Goal: Complete application form

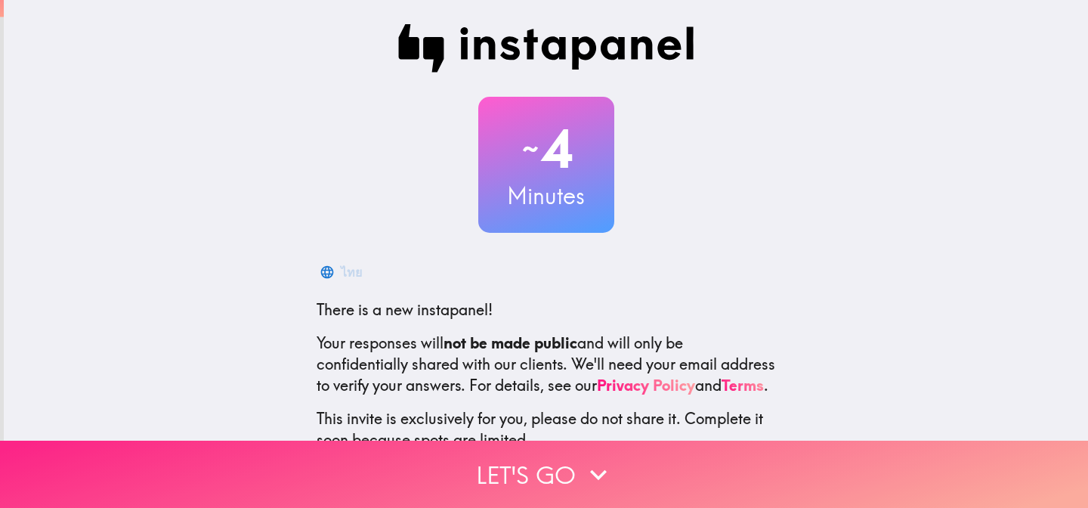
click at [505, 472] on button "Let's go" at bounding box center [544, 473] width 1088 height 67
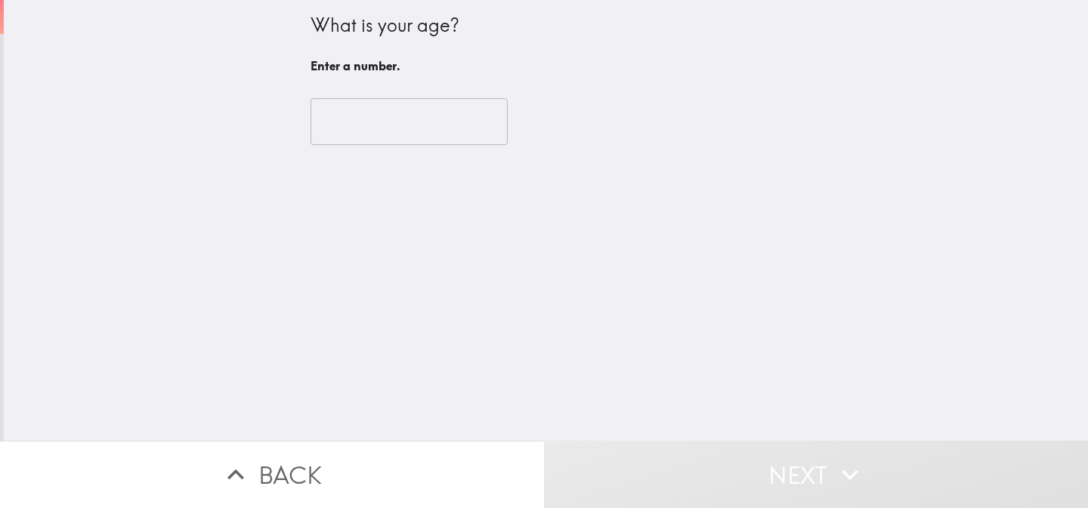
click at [444, 103] on input "number" at bounding box center [408, 121] width 197 height 47
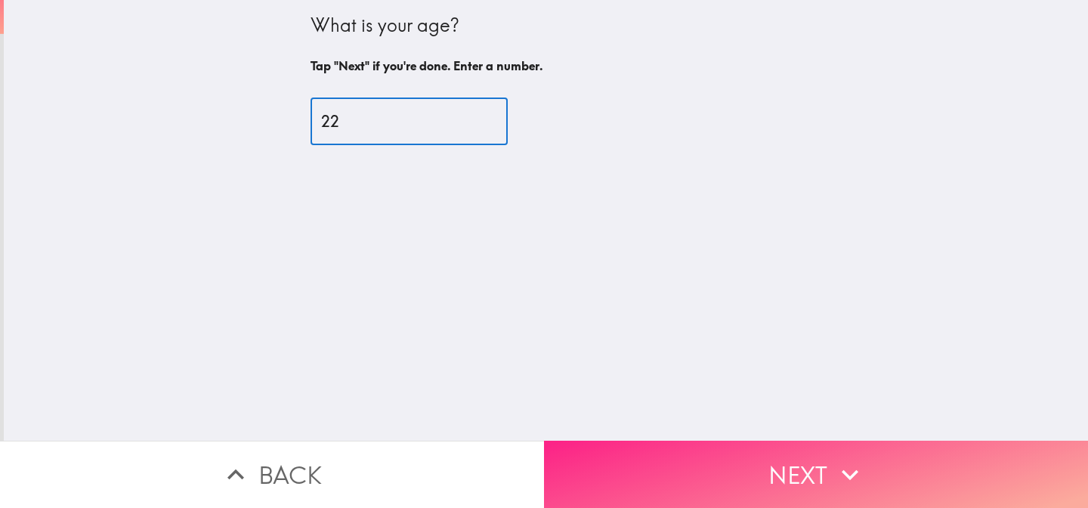
type input "22"
click at [692, 476] on button "Next" at bounding box center [816, 473] width 544 height 67
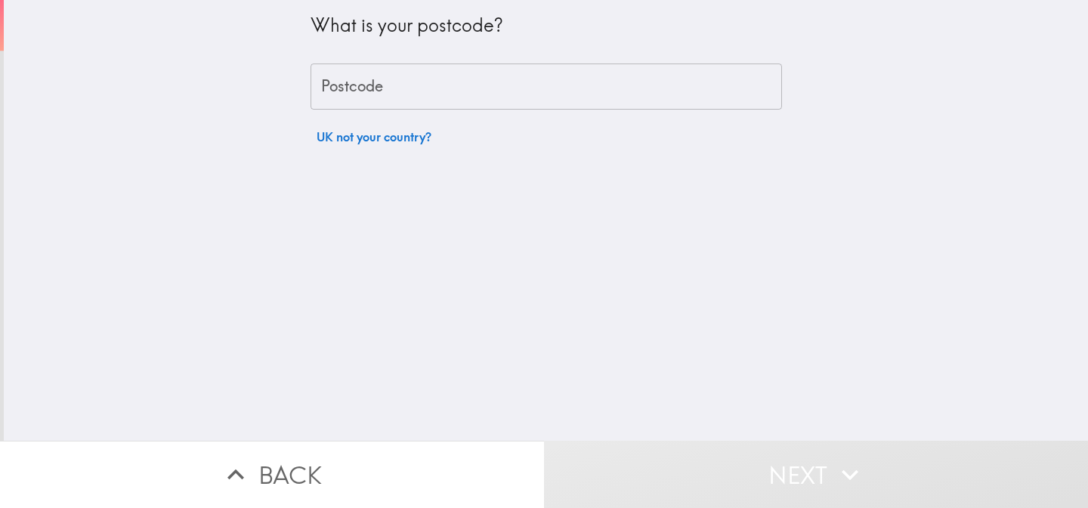
click at [402, 88] on input "Postcode" at bounding box center [545, 86] width 471 height 47
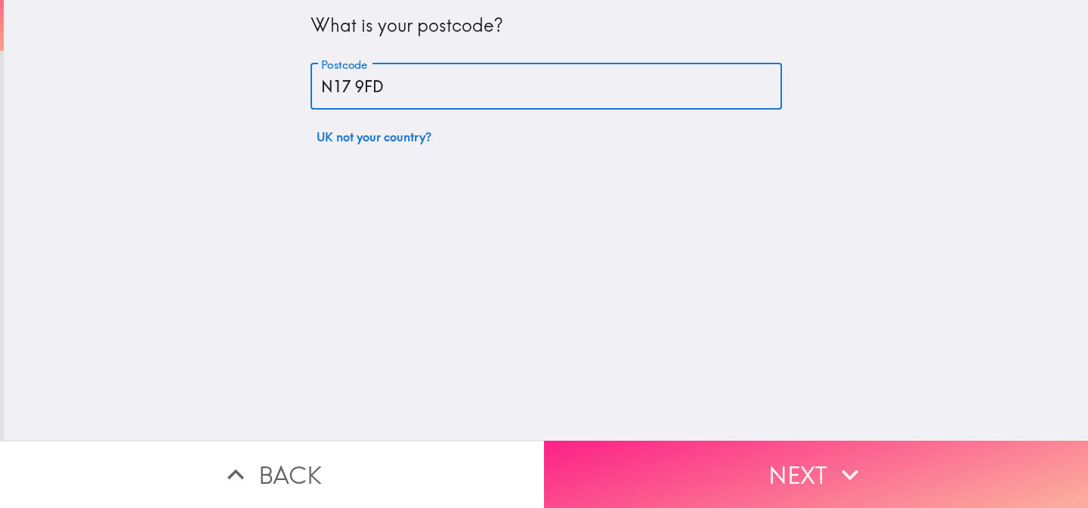
type input "N17 9FD"
click at [681, 458] on button "Next" at bounding box center [816, 473] width 544 height 67
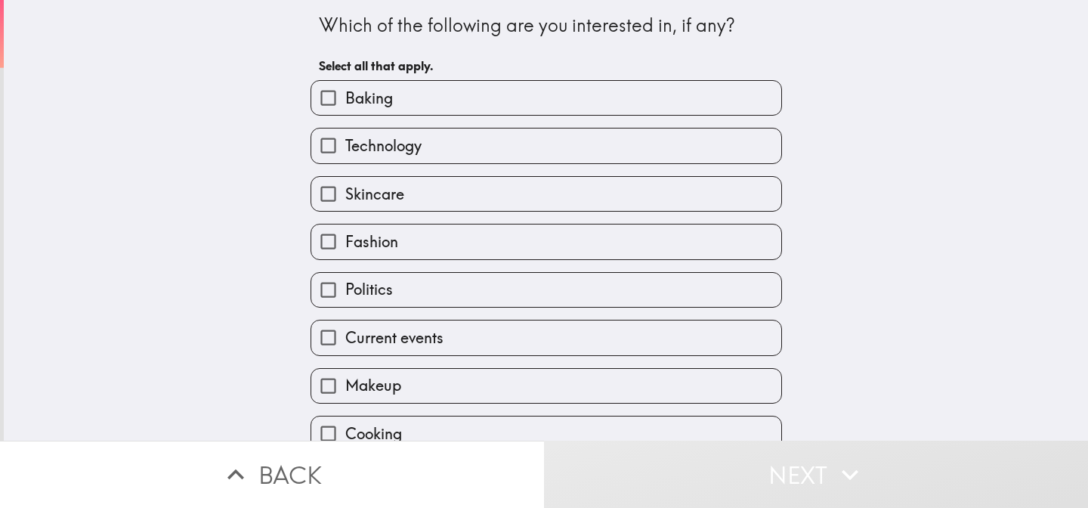
click at [482, 102] on label "Baking" at bounding box center [546, 98] width 470 height 34
click at [345, 102] on input "Baking" at bounding box center [328, 98] width 34 height 34
checkbox input "true"
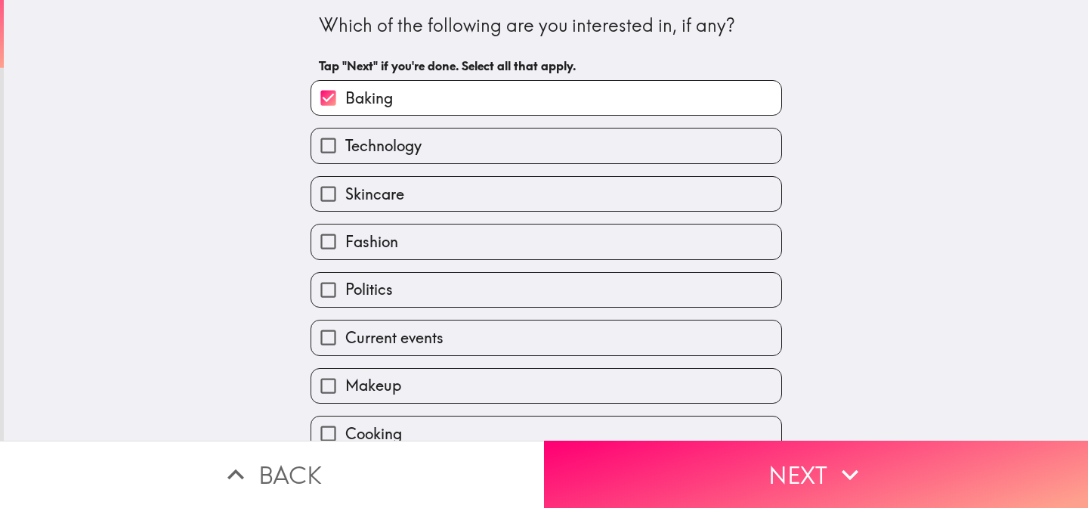
click at [472, 150] on label "Technology" at bounding box center [546, 145] width 470 height 34
click at [345, 150] on input "Technology" at bounding box center [328, 145] width 34 height 34
checkbox input "true"
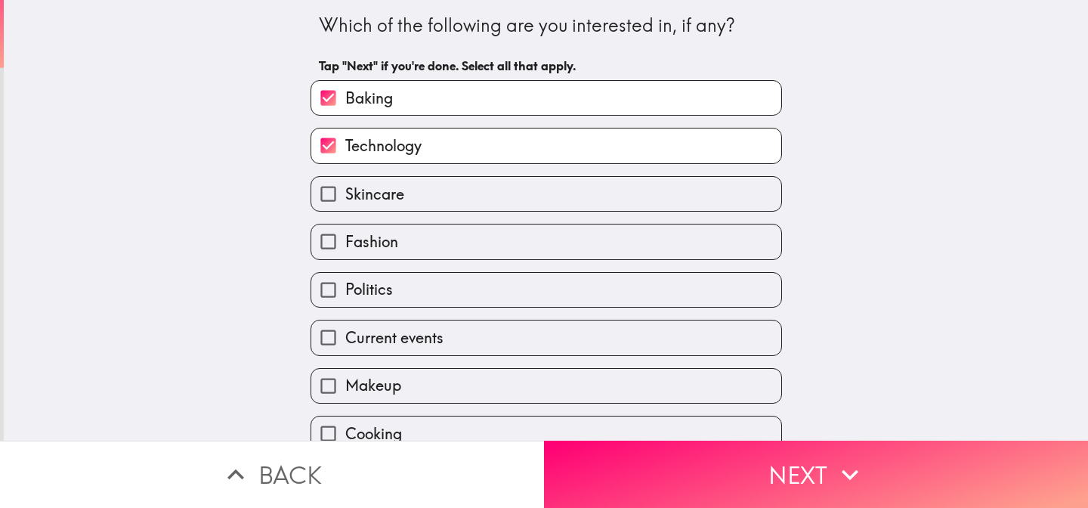
click at [462, 199] on label "Skincare" at bounding box center [546, 194] width 470 height 34
click at [345, 199] on input "Skincare" at bounding box center [328, 194] width 34 height 34
checkbox input "true"
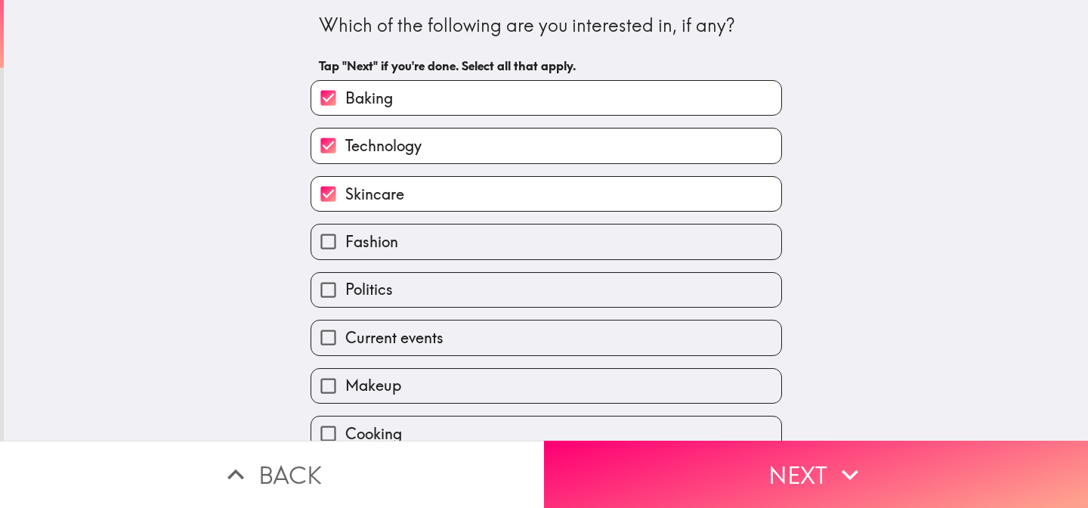
click at [454, 244] on label "Fashion" at bounding box center [546, 241] width 470 height 34
click at [345, 244] on input "Fashion" at bounding box center [328, 241] width 34 height 34
checkbox input "true"
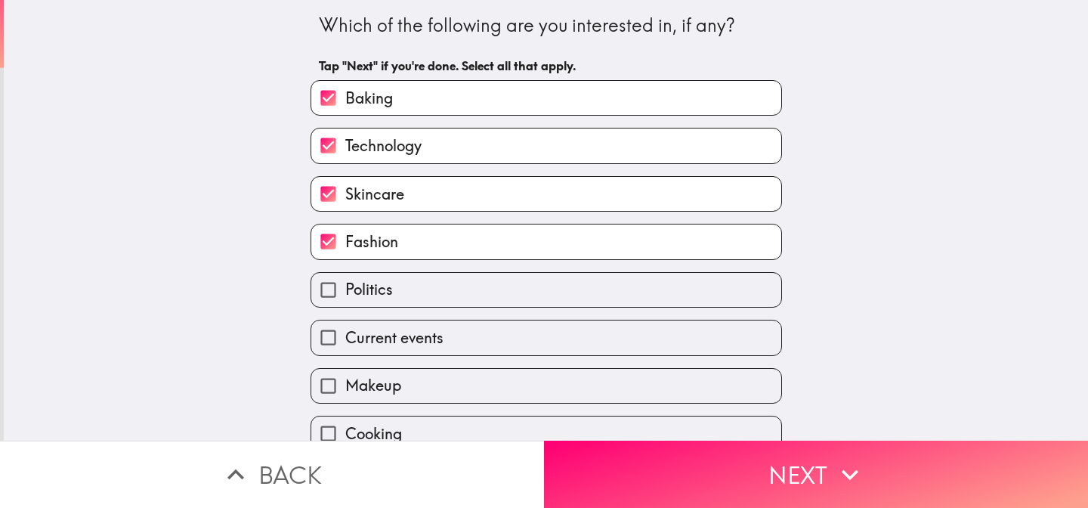
click at [448, 300] on label "Politics" at bounding box center [546, 290] width 470 height 34
click at [345, 300] on input "Politics" at bounding box center [328, 290] width 34 height 34
checkbox input "true"
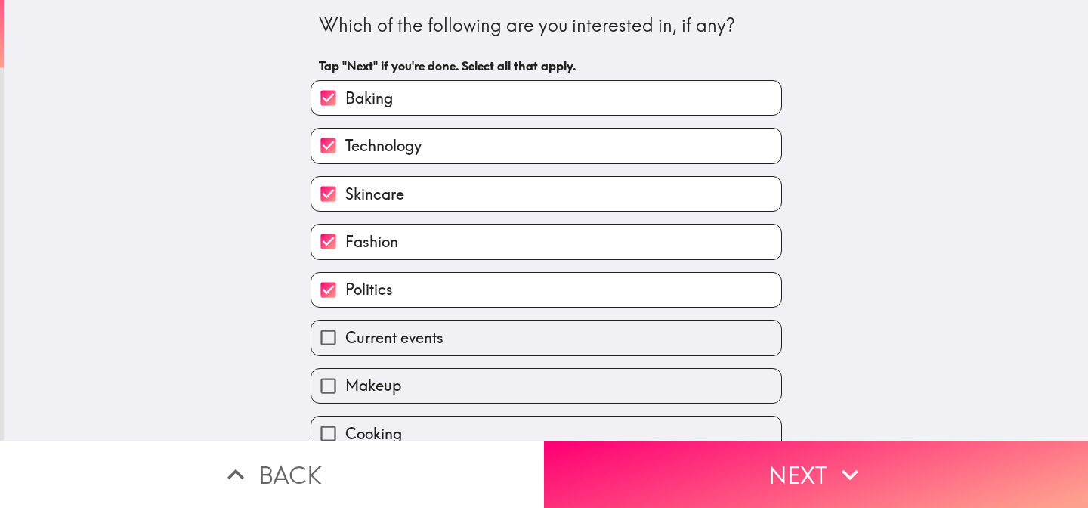
click at [435, 348] on span "Current events" at bounding box center [394, 337] width 98 height 21
click at [345, 353] on input "Current events" at bounding box center [328, 337] width 34 height 34
checkbox input "true"
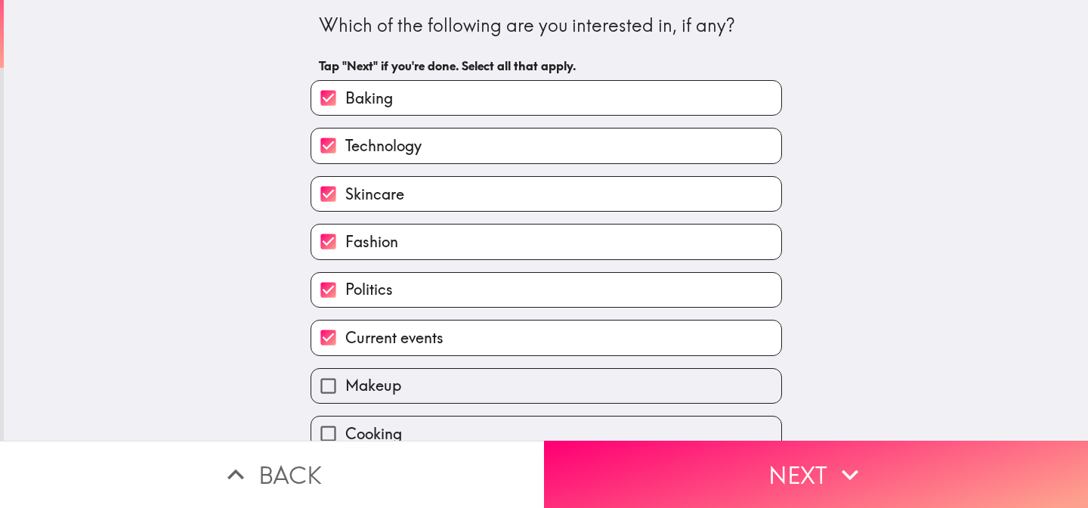
click at [424, 388] on label "Makeup" at bounding box center [546, 386] width 470 height 34
click at [345, 388] on input "Makeup" at bounding box center [328, 386] width 34 height 34
checkbox input "true"
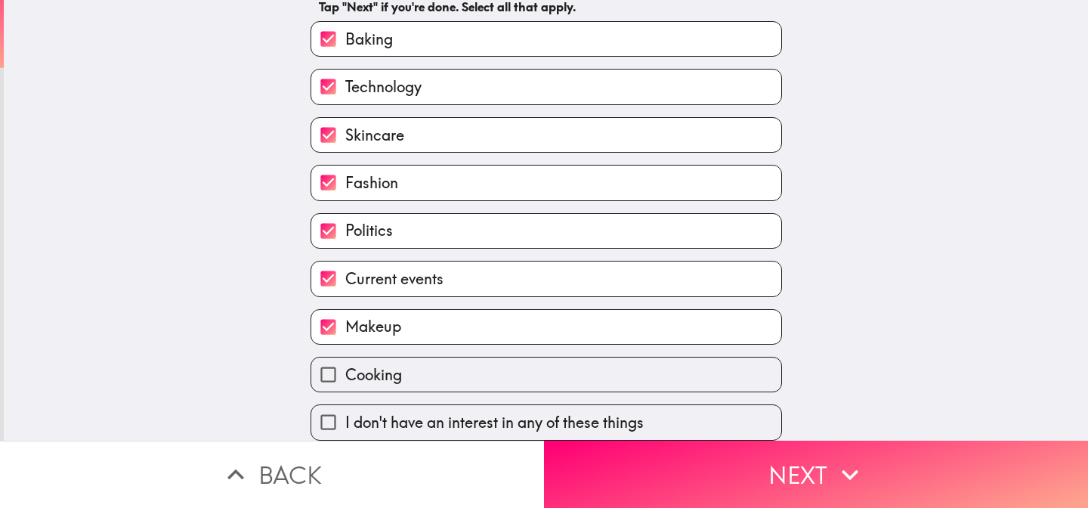
scroll to position [78, 0]
click at [424, 344] on div "Cooking" at bounding box center [539, 368] width 483 height 48
click at [423, 360] on label "Cooking" at bounding box center [546, 374] width 470 height 34
click at [345, 360] on input "Cooking" at bounding box center [328, 374] width 34 height 34
checkbox input "true"
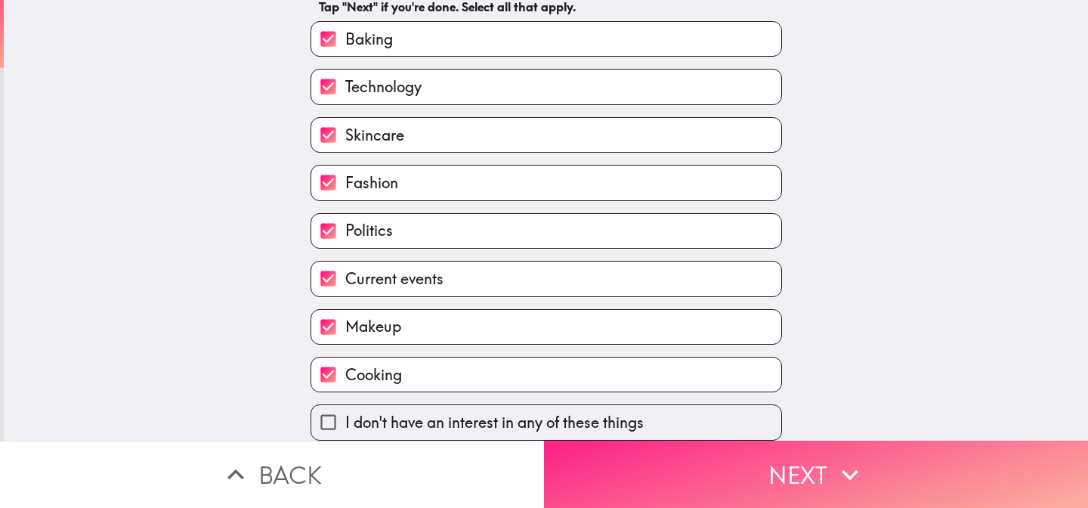
click at [651, 486] on button "Next" at bounding box center [816, 473] width 544 height 67
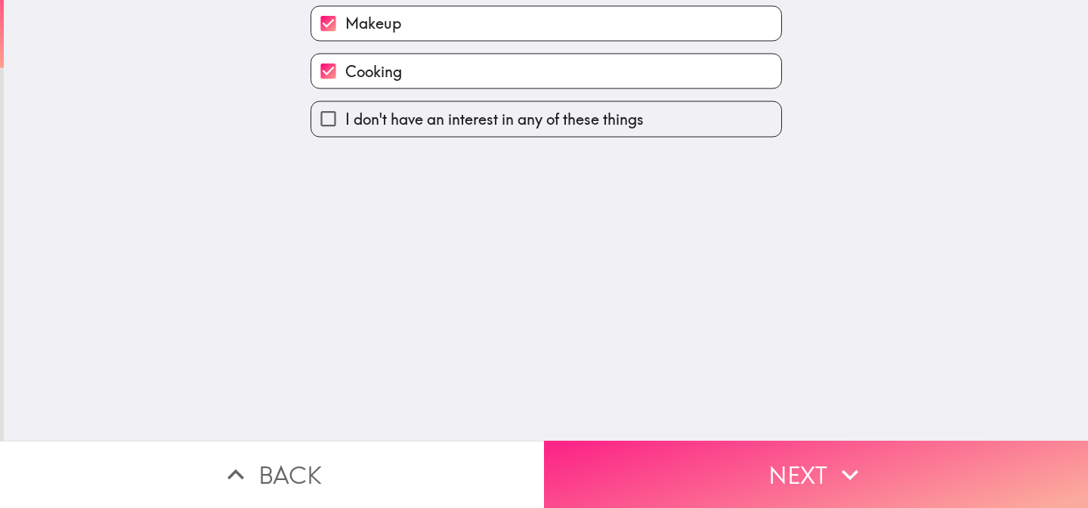
scroll to position [0, 0]
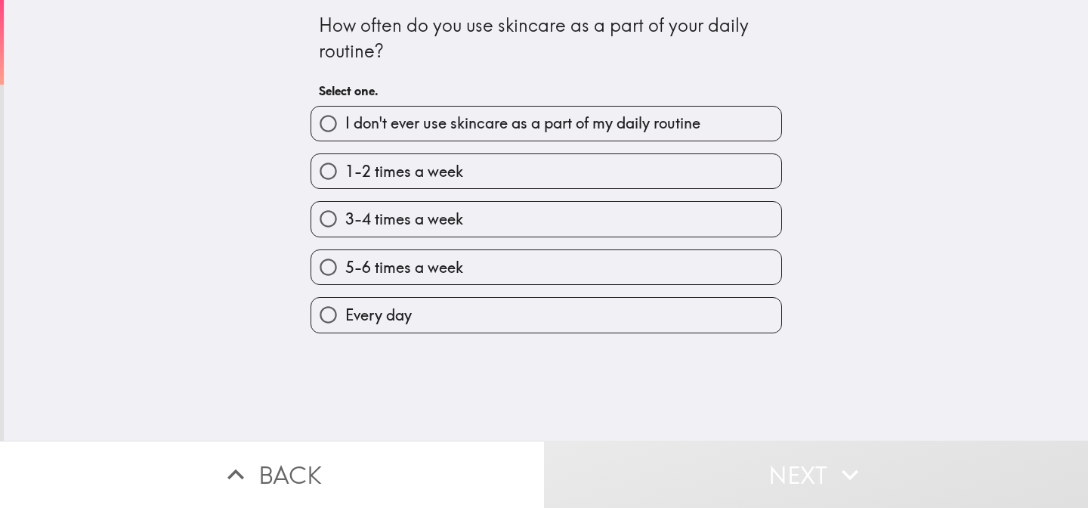
click at [461, 318] on label "Every day" at bounding box center [546, 315] width 470 height 34
click at [345, 318] on input "Every day" at bounding box center [328, 315] width 34 height 34
radio input "true"
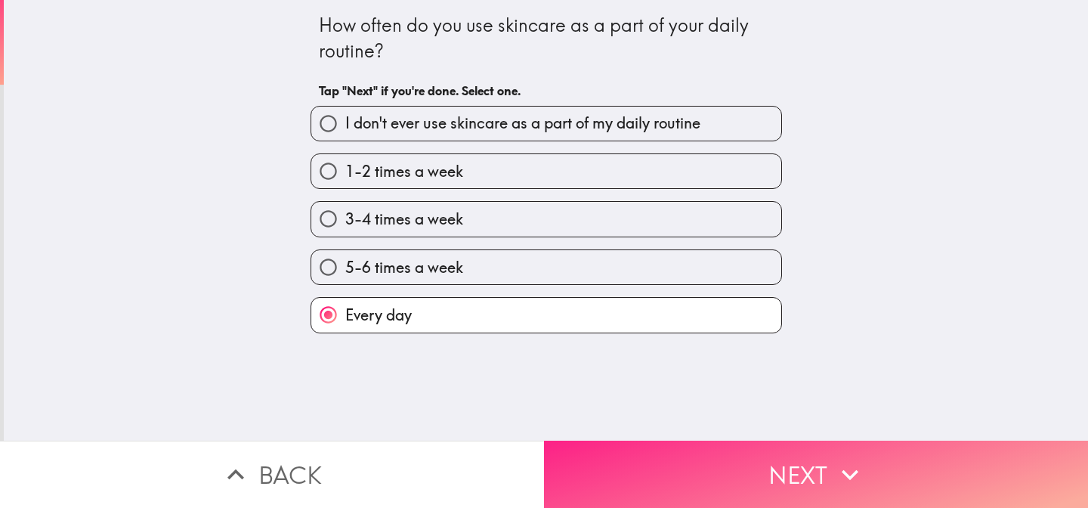
click at [669, 468] on button "Next" at bounding box center [816, 473] width 544 height 67
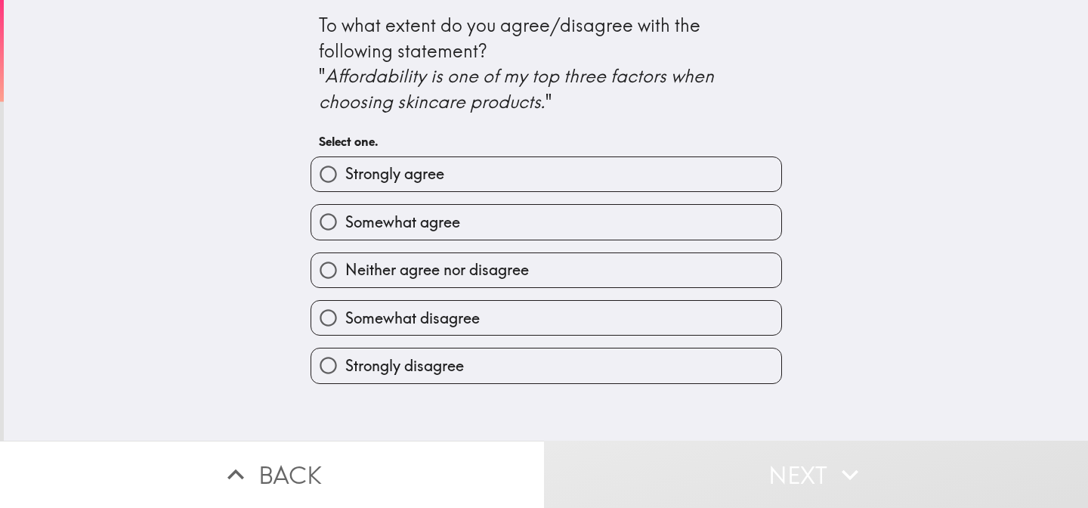
click at [484, 221] on label "Somewhat agree" at bounding box center [546, 222] width 470 height 34
click at [345, 221] on input "Somewhat agree" at bounding box center [328, 222] width 34 height 34
radio input "true"
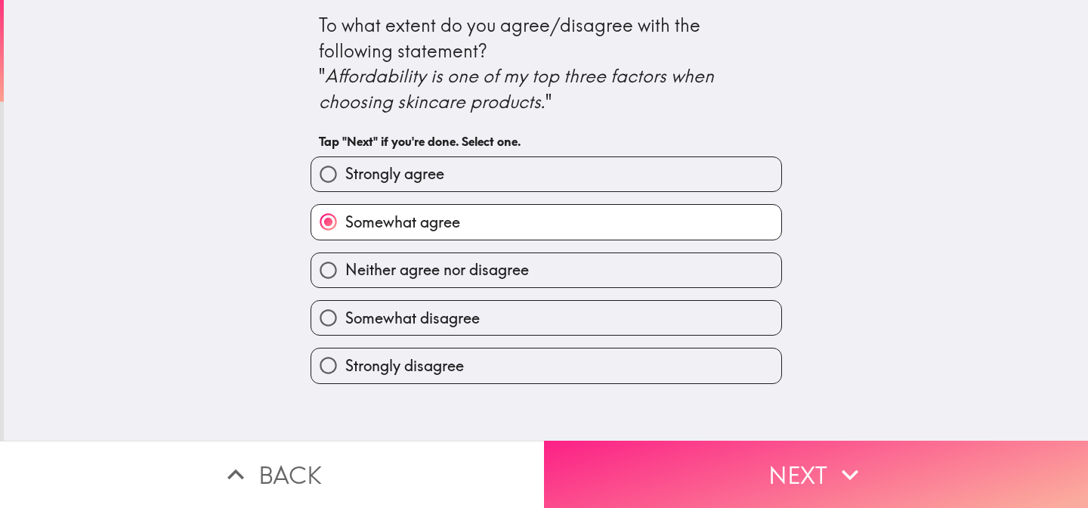
click at [656, 482] on button "Next" at bounding box center [816, 473] width 544 height 67
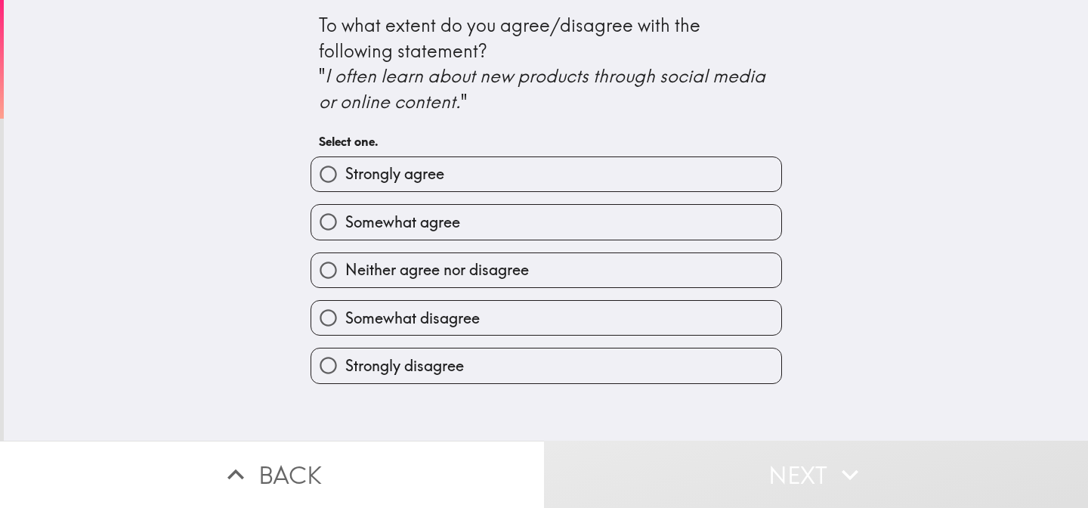
click at [565, 234] on label "Somewhat agree" at bounding box center [546, 222] width 470 height 34
click at [345, 234] on input "Somewhat agree" at bounding box center [328, 222] width 34 height 34
radio input "true"
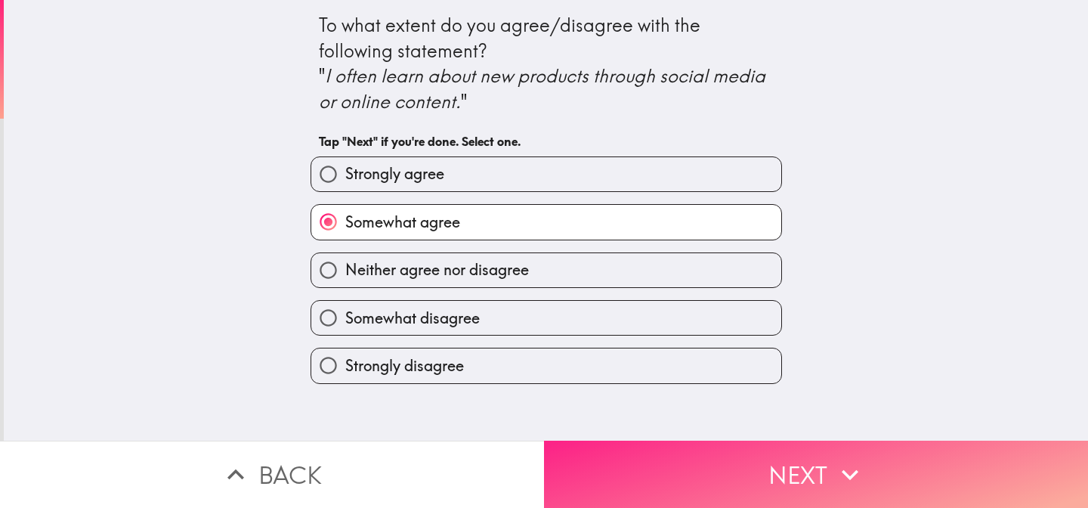
click at [721, 458] on button "Next" at bounding box center [816, 473] width 544 height 67
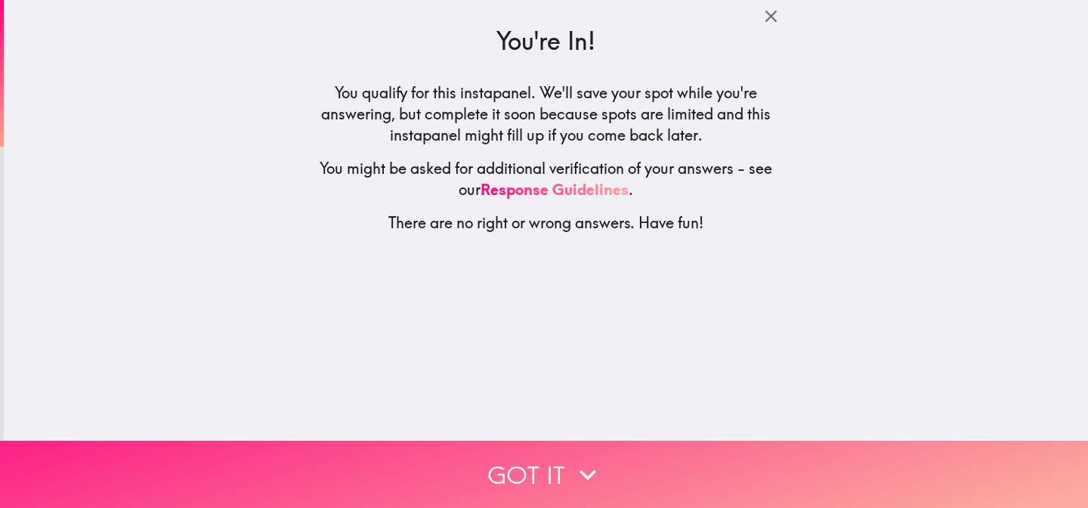
click at [530, 466] on button "Got it" at bounding box center [544, 473] width 1088 height 67
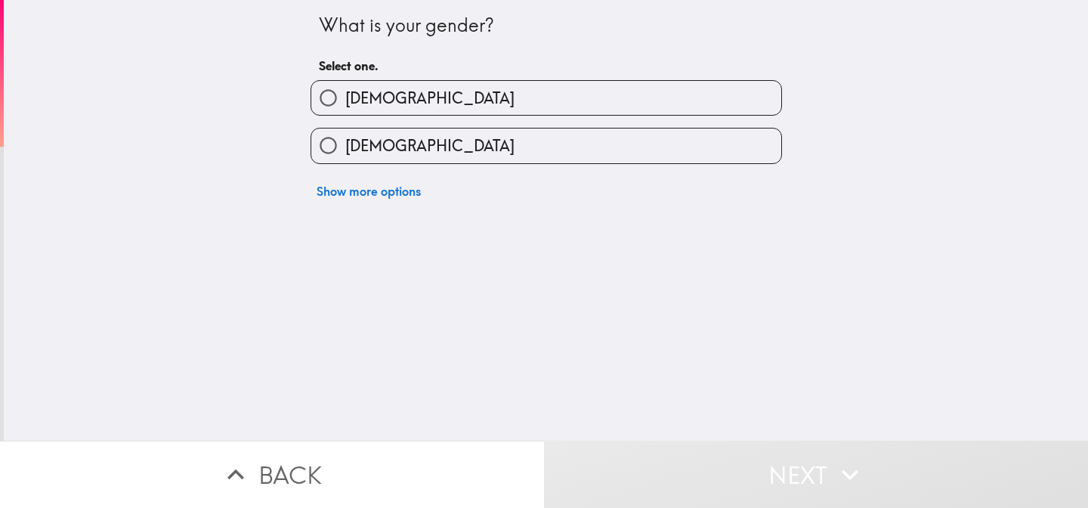
click at [461, 144] on label "[DEMOGRAPHIC_DATA]" at bounding box center [546, 145] width 470 height 34
click at [345, 144] on input "[DEMOGRAPHIC_DATA]" at bounding box center [328, 145] width 34 height 34
radio input "true"
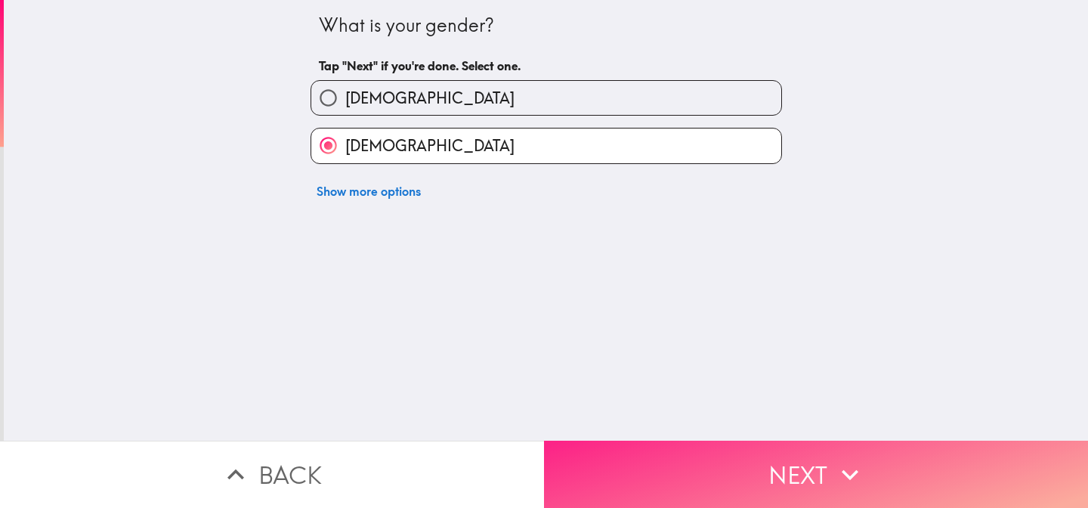
click at [715, 455] on button "Next" at bounding box center [816, 473] width 544 height 67
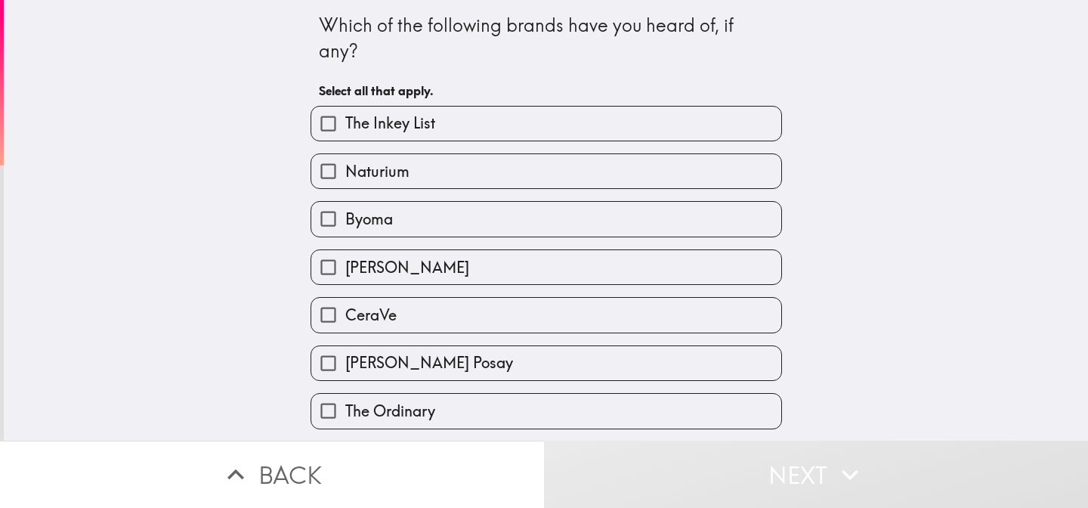
click at [455, 318] on label "CeraVe" at bounding box center [546, 315] width 470 height 34
click at [345, 318] on input "CeraVe" at bounding box center [328, 315] width 34 height 34
checkbox input "true"
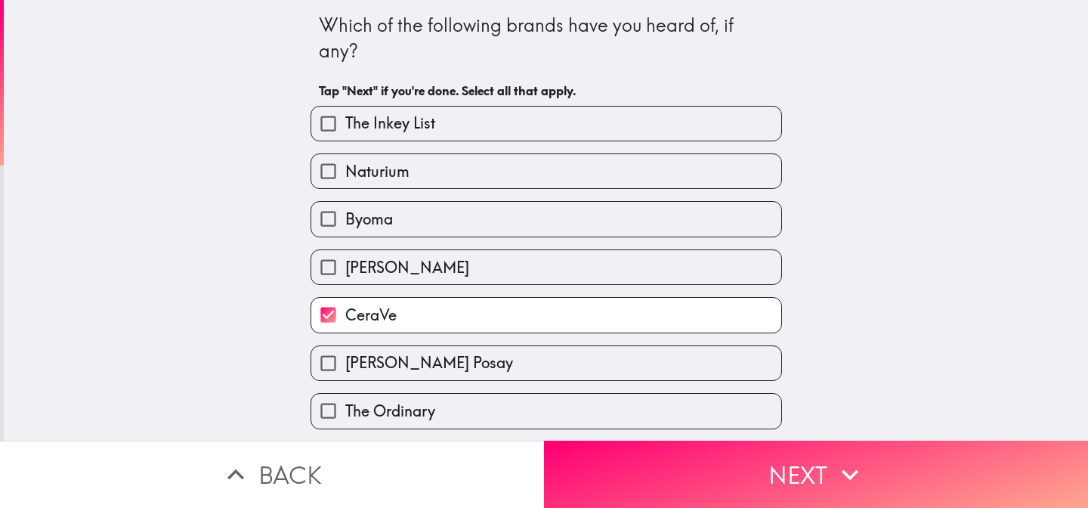
scroll to position [54, 0]
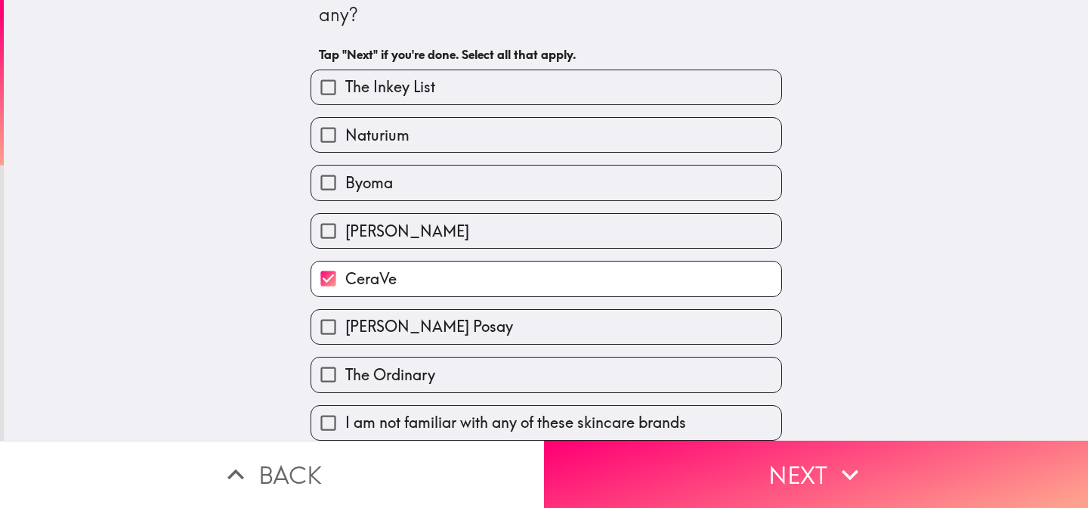
click at [443, 370] on label "The Ordinary" at bounding box center [546, 374] width 470 height 34
click at [345, 370] on input "The Ordinary" at bounding box center [328, 374] width 34 height 34
checkbox input "true"
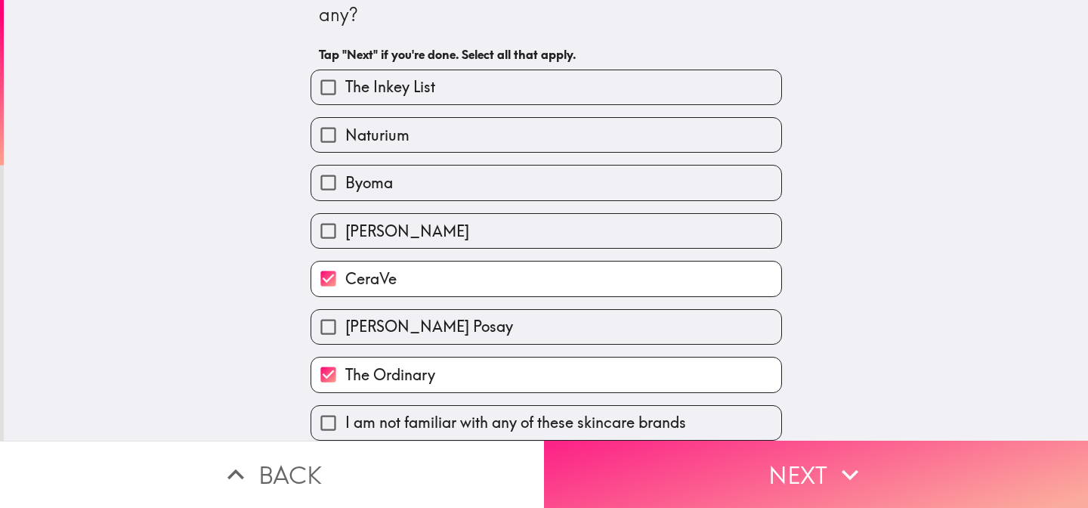
click at [690, 495] on button "Next" at bounding box center [816, 473] width 544 height 67
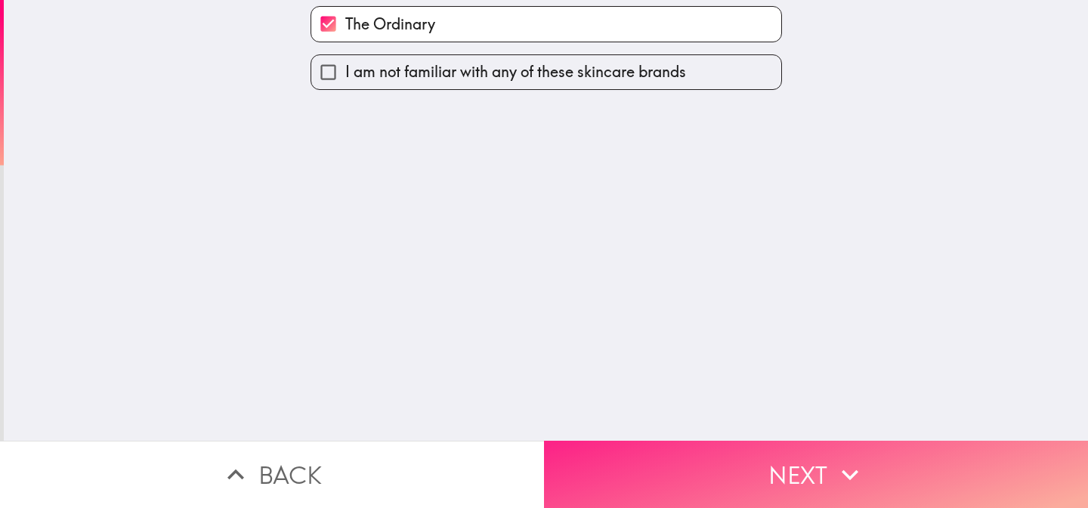
scroll to position [0, 0]
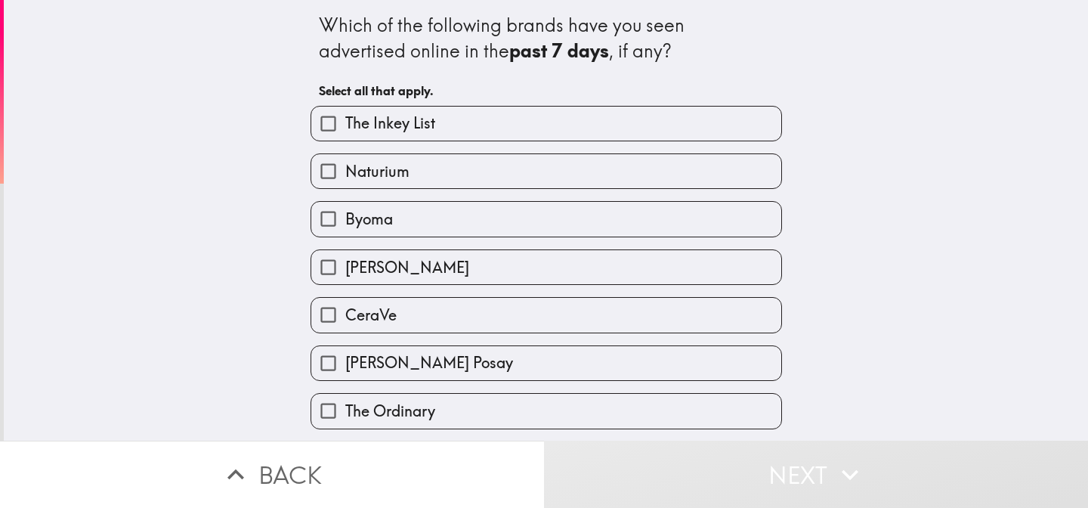
scroll to position [60, 0]
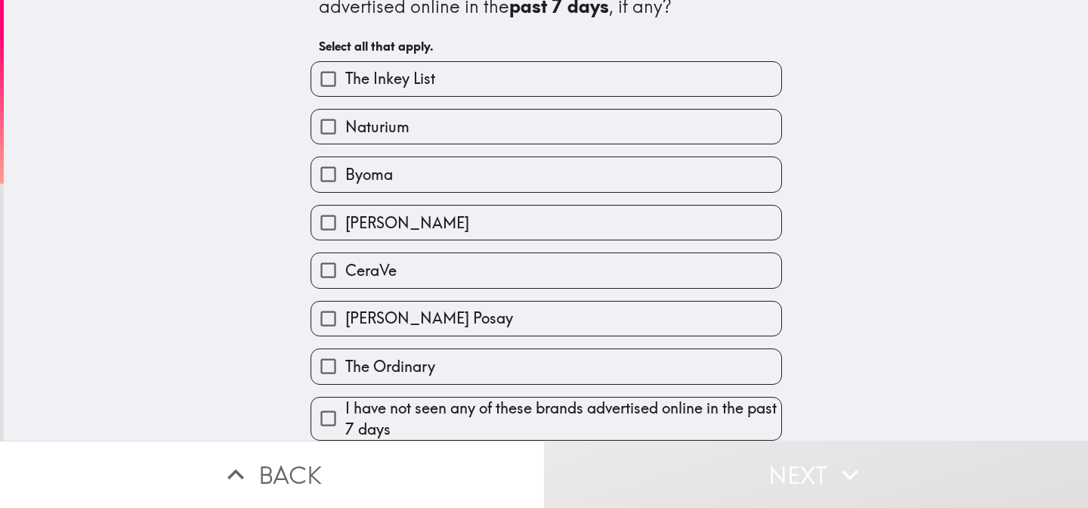
click at [493, 418] on span "I have not seen any of these brands advertised online in the past 7 days" at bounding box center [563, 418] width 436 height 42
click at [345, 418] on input "I have not seen any of these brands advertised online in the past 7 days" at bounding box center [328, 418] width 34 height 34
checkbox input "true"
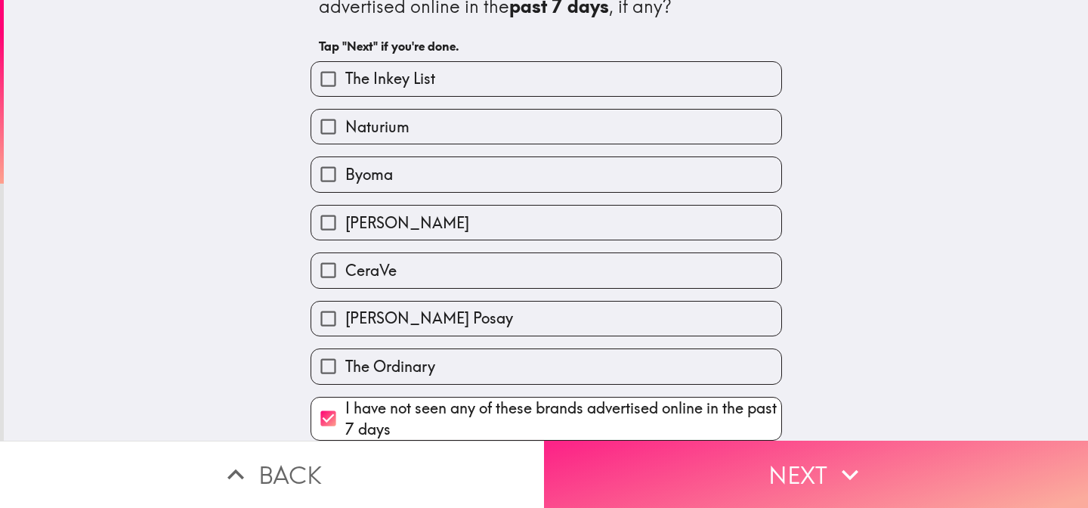
click at [700, 474] on button "Next" at bounding box center [816, 473] width 544 height 67
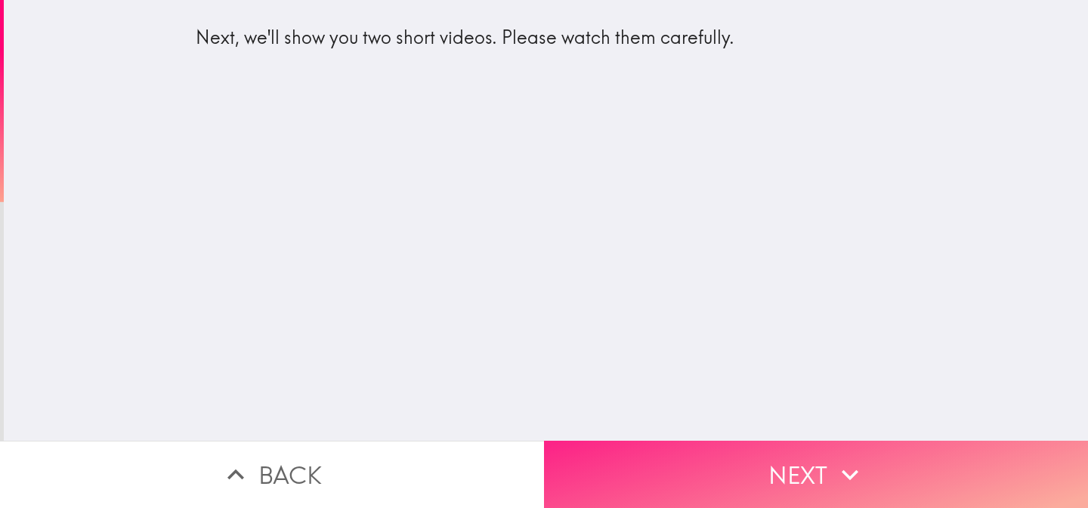
click at [600, 448] on button "Next" at bounding box center [816, 473] width 544 height 67
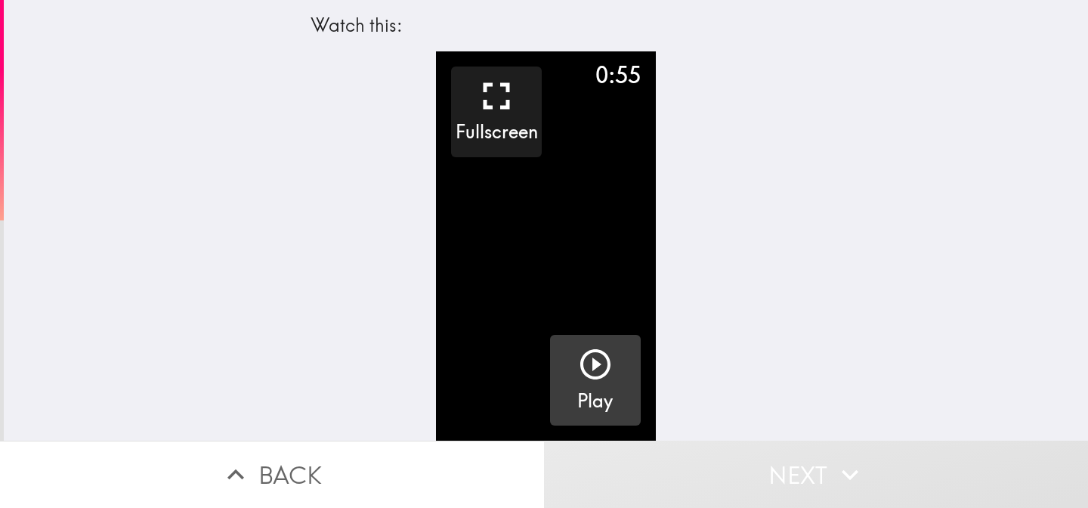
click at [593, 373] on icon "button" at bounding box center [595, 364] width 36 height 36
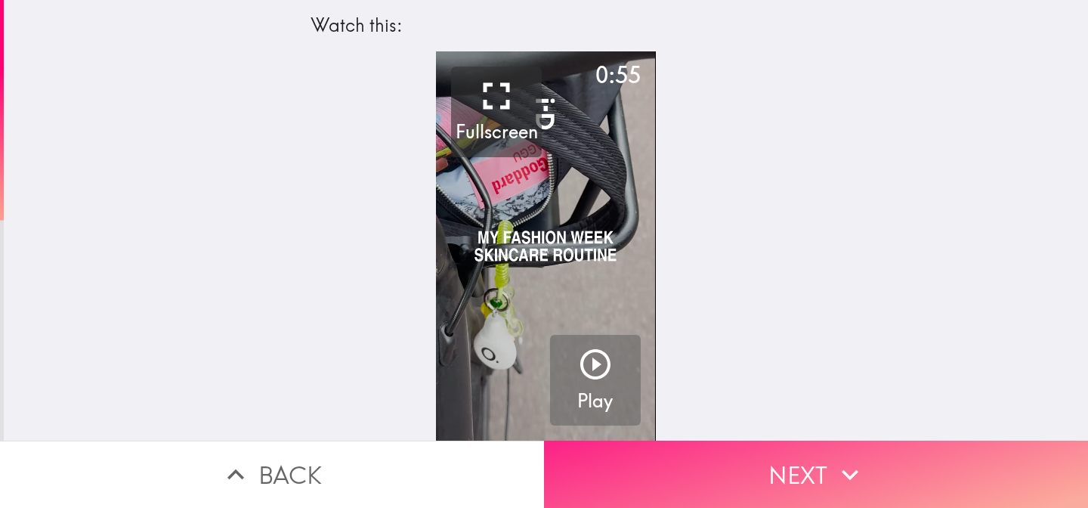
click at [671, 485] on button "Next" at bounding box center [816, 473] width 544 height 67
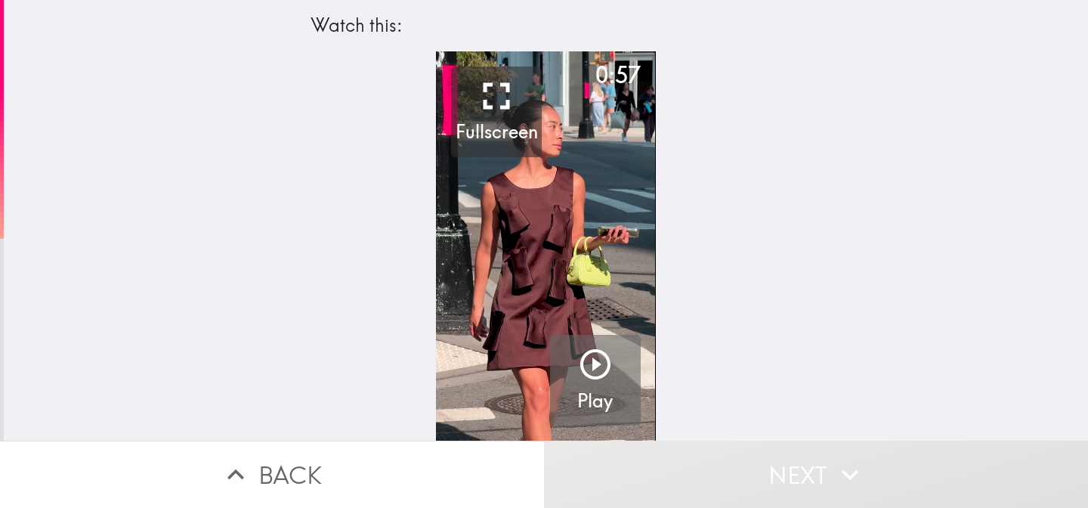
click at [601, 356] on icon "button" at bounding box center [595, 364] width 36 height 36
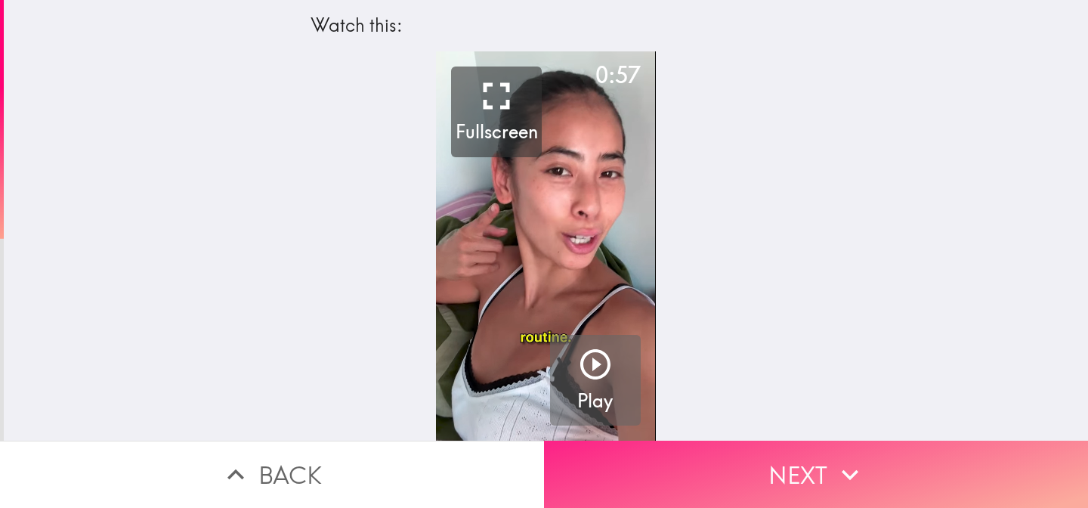
click at [735, 465] on button "Next" at bounding box center [816, 473] width 544 height 67
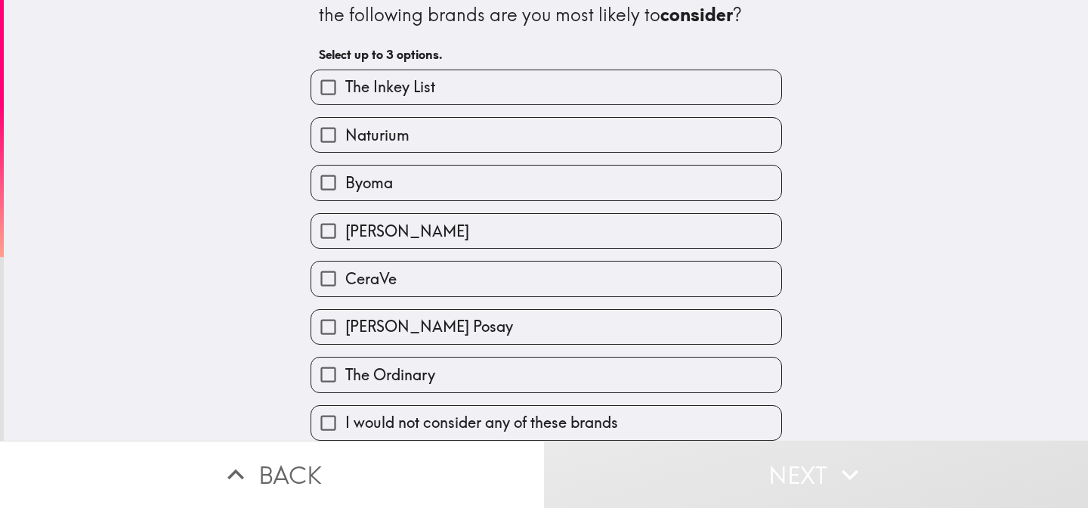
scroll to position [54, 0]
click at [469, 369] on label "The Ordinary" at bounding box center [546, 374] width 470 height 34
click at [345, 369] on input "The Ordinary" at bounding box center [328, 374] width 34 height 34
checkbox input "true"
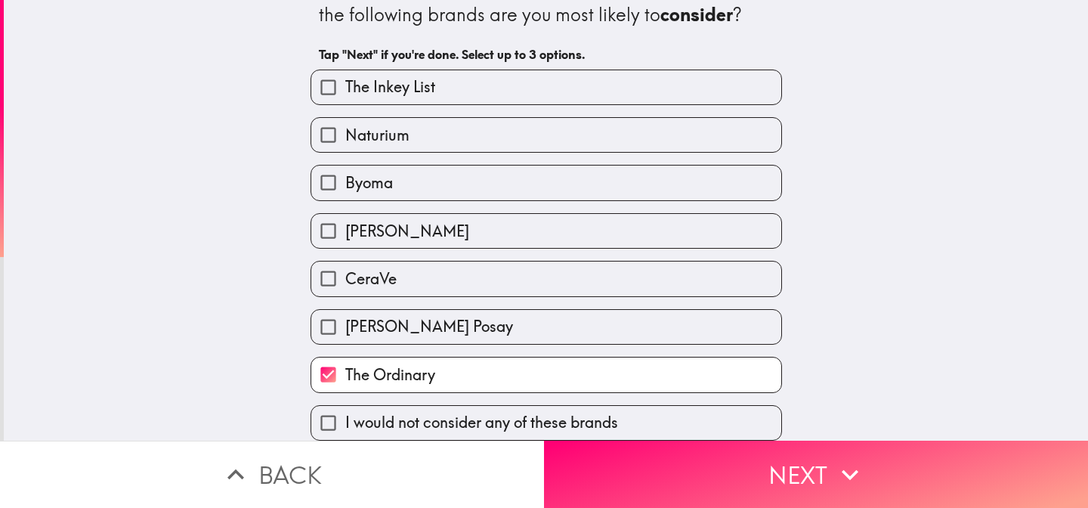
click at [487, 277] on label "CeraVe" at bounding box center [546, 278] width 470 height 34
click at [345, 277] on input "CeraVe" at bounding box center [328, 278] width 34 height 34
checkbox input "true"
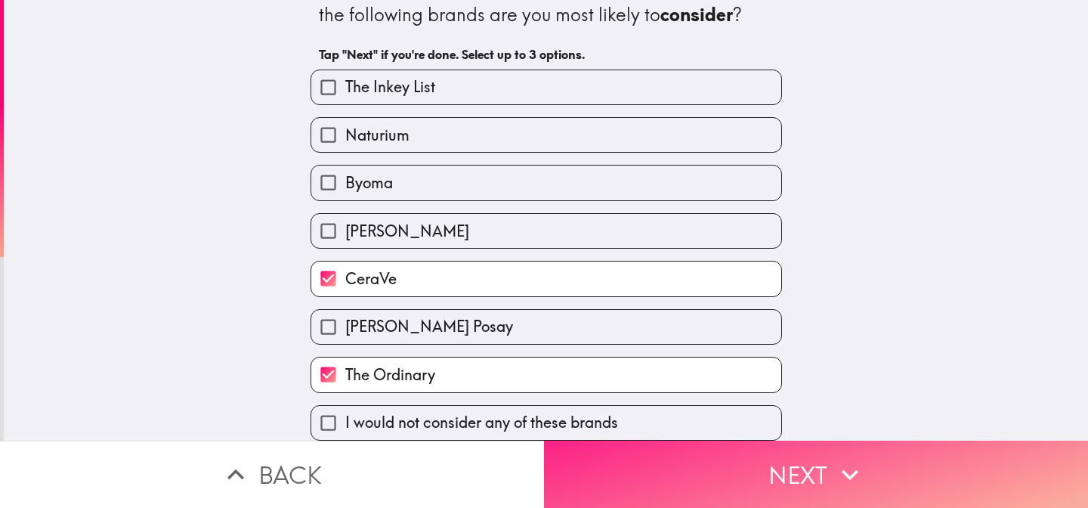
click at [714, 474] on button "Next" at bounding box center [816, 473] width 544 height 67
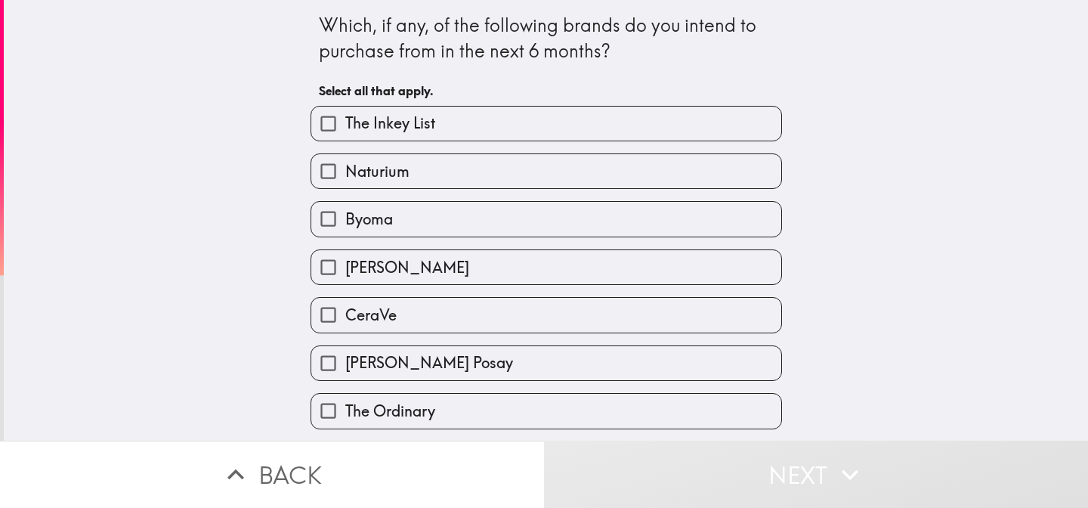
click at [542, 320] on label "CeraVe" at bounding box center [546, 315] width 470 height 34
click at [345, 320] on input "CeraVe" at bounding box center [328, 315] width 34 height 34
checkbox input "true"
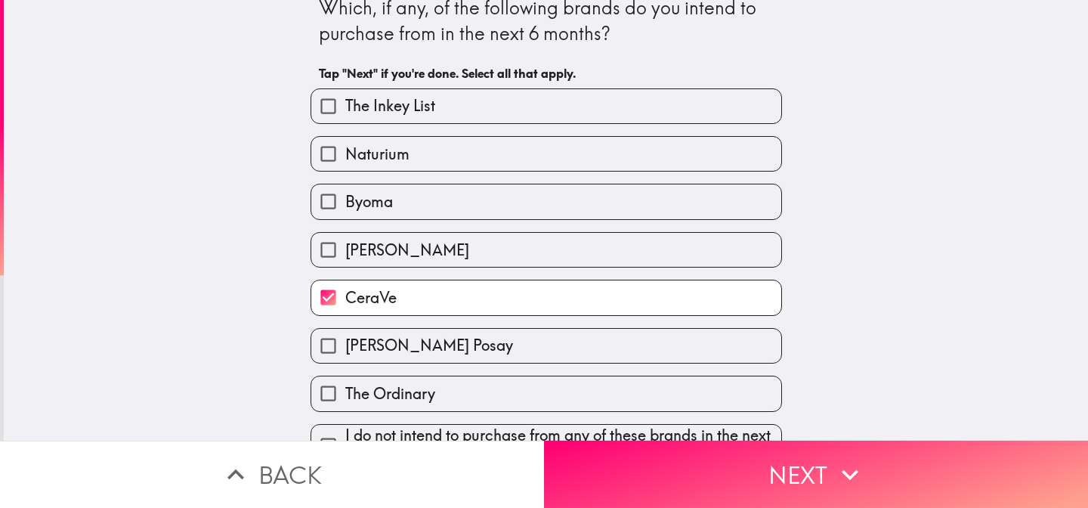
scroll to position [60, 0]
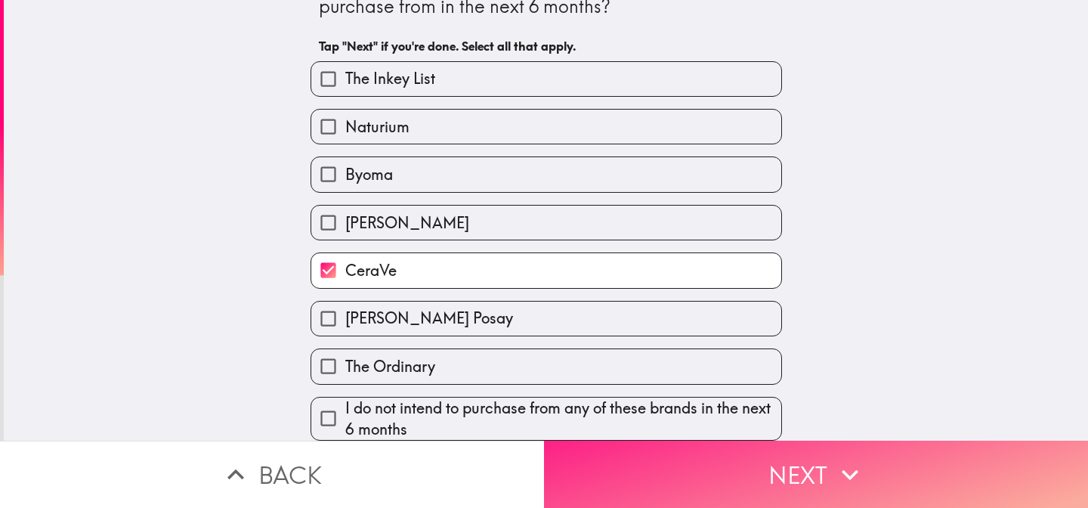
click at [740, 485] on button "Next" at bounding box center [816, 473] width 544 height 67
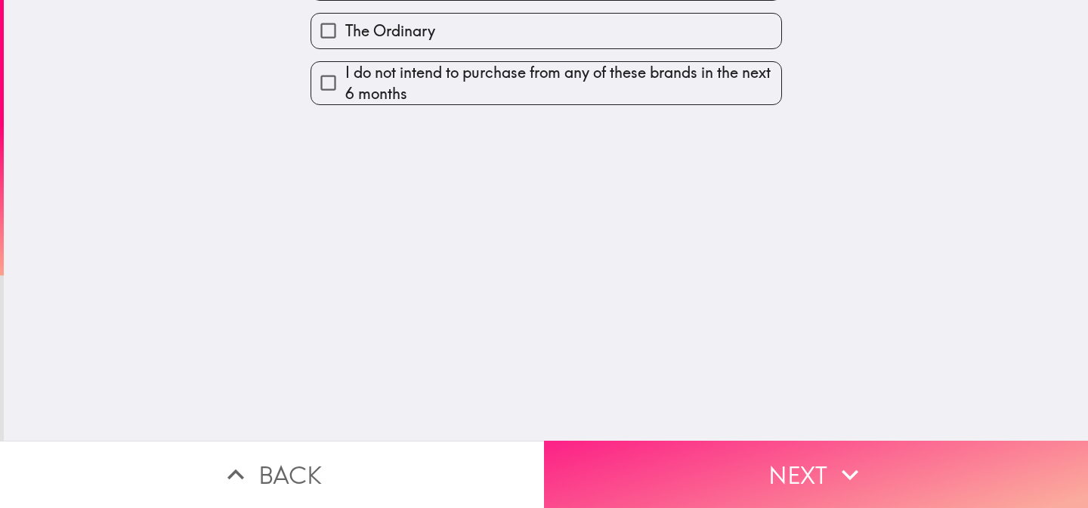
scroll to position [0, 0]
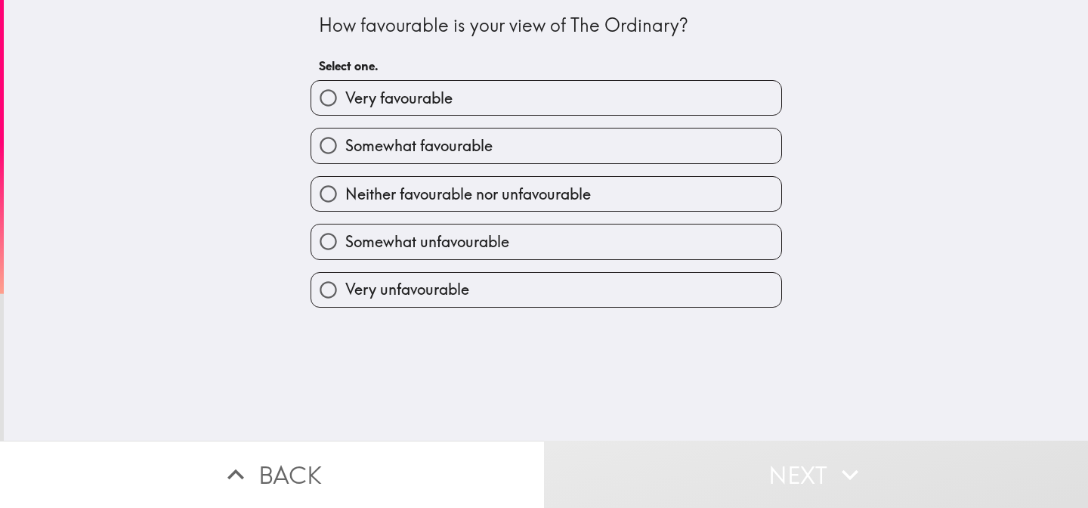
click at [544, 205] on span "Neither favourable nor unfavourable" at bounding box center [467, 194] width 245 height 21
click at [345, 205] on input "Neither favourable nor unfavourable" at bounding box center [328, 194] width 34 height 34
radio input "true"
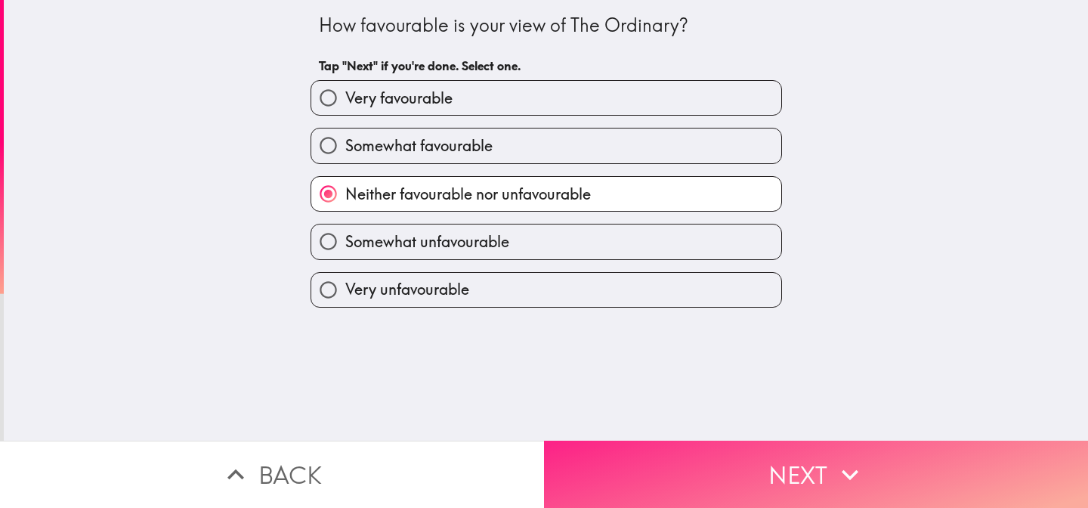
click at [730, 469] on button "Next" at bounding box center [816, 473] width 544 height 67
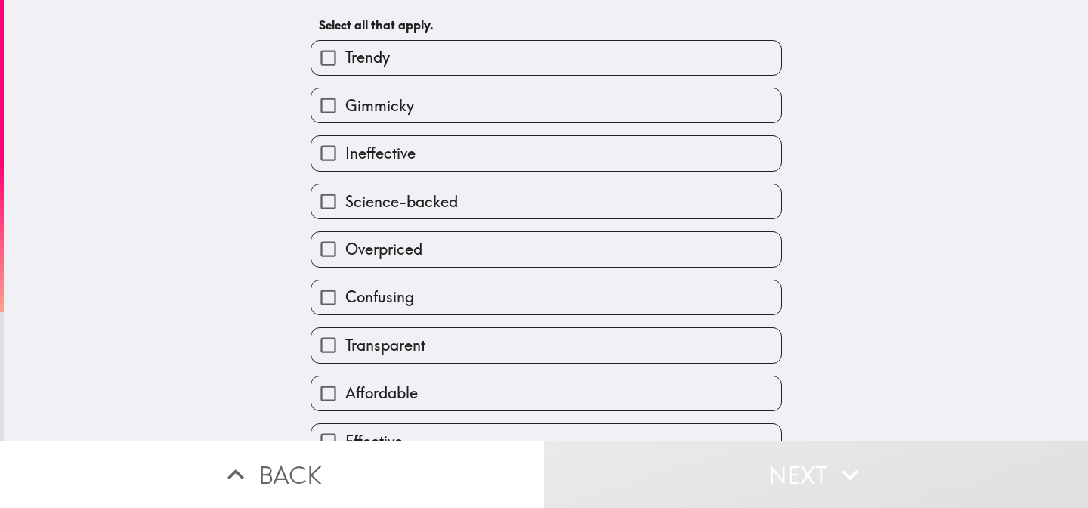
scroll to position [79, 0]
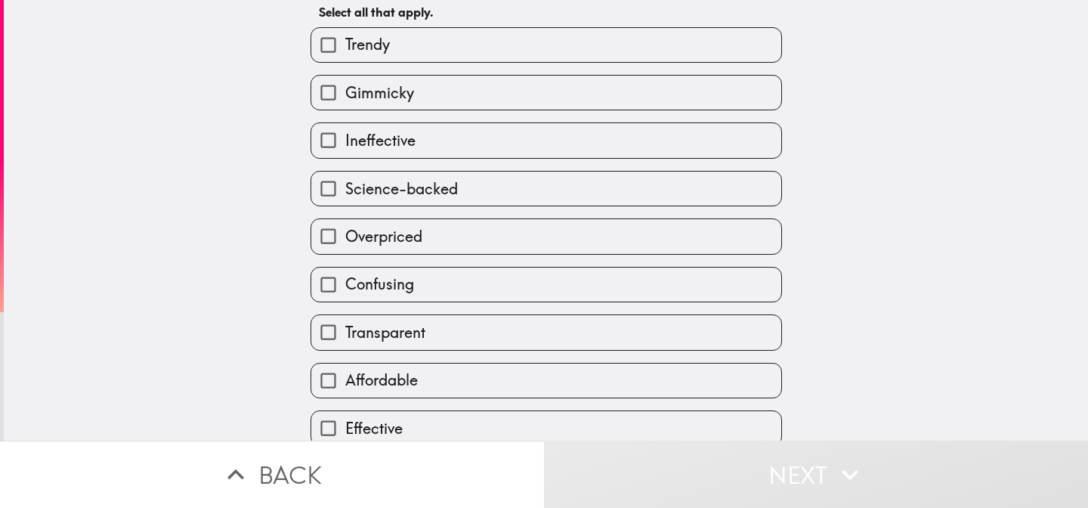
click at [552, 253] on label "Overpriced" at bounding box center [546, 236] width 470 height 34
click at [345, 253] on input "Overpriced" at bounding box center [328, 236] width 34 height 34
checkbox input "true"
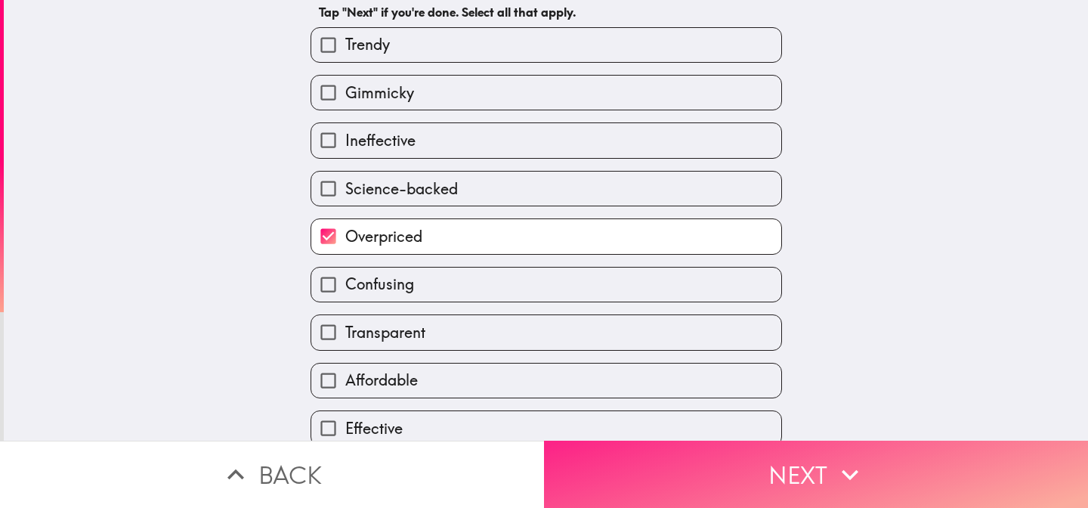
click at [686, 477] on button "Next" at bounding box center [816, 473] width 544 height 67
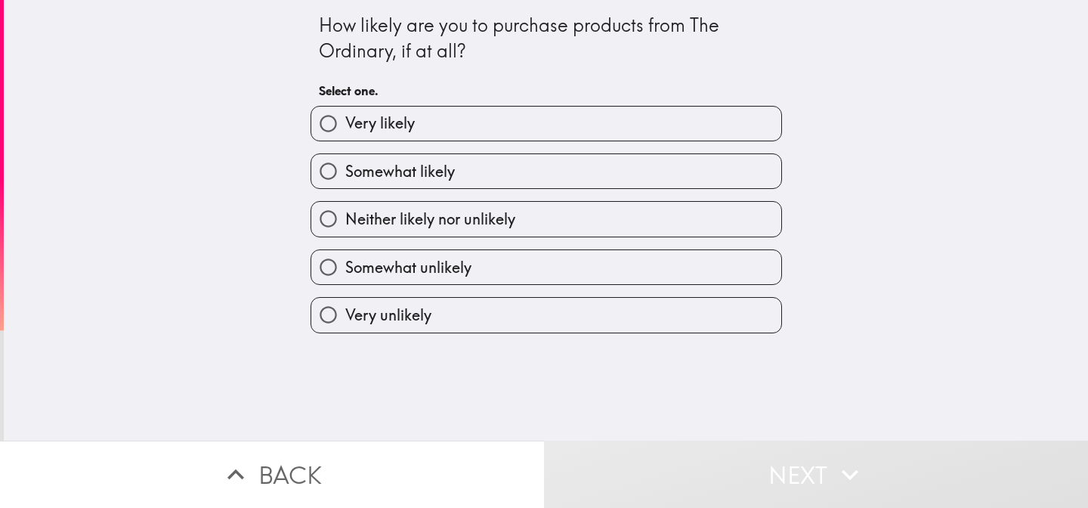
click at [591, 223] on label "Neither likely nor unlikely" at bounding box center [546, 219] width 470 height 34
click at [345, 223] on input "Neither likely nor unlikely" at bounding box center [328, 219] width 34 height 34
radio input "true"
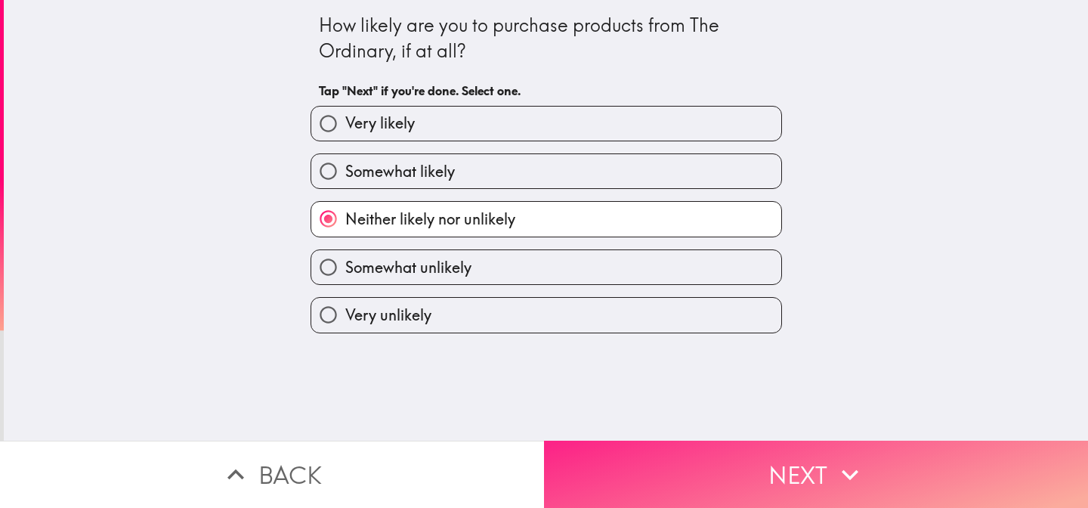
click at [721, 468] on button "Next" at bounding box center [816, 473] width 544 height 67
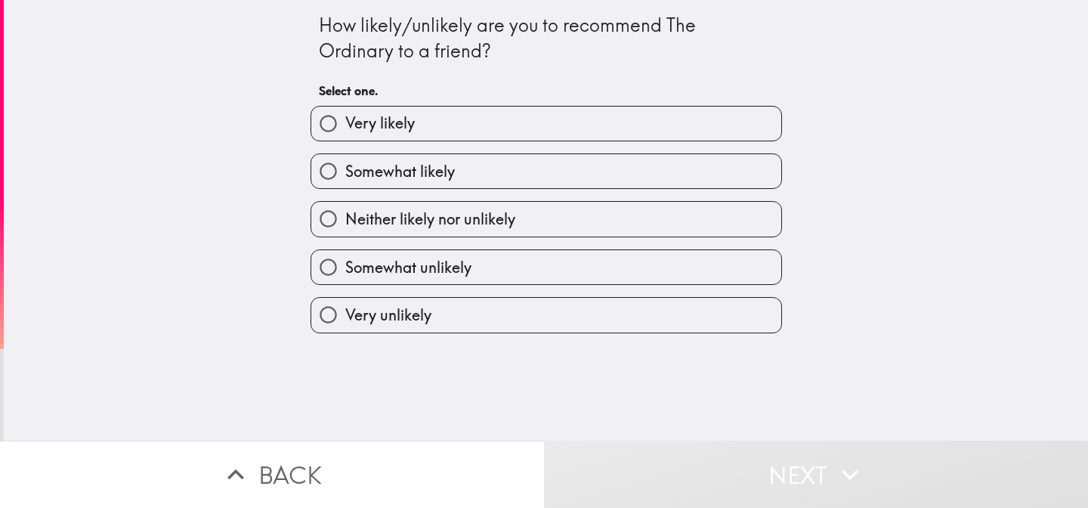
click at [610, 220] on label "Neither likely nor unlikely" at bounding box center [546, 219] width 470 height 34
click at [345, 220] on input "Neither likely nor unlikely" at bounding box center [328, 219] width 34 height 34
radio input "true"
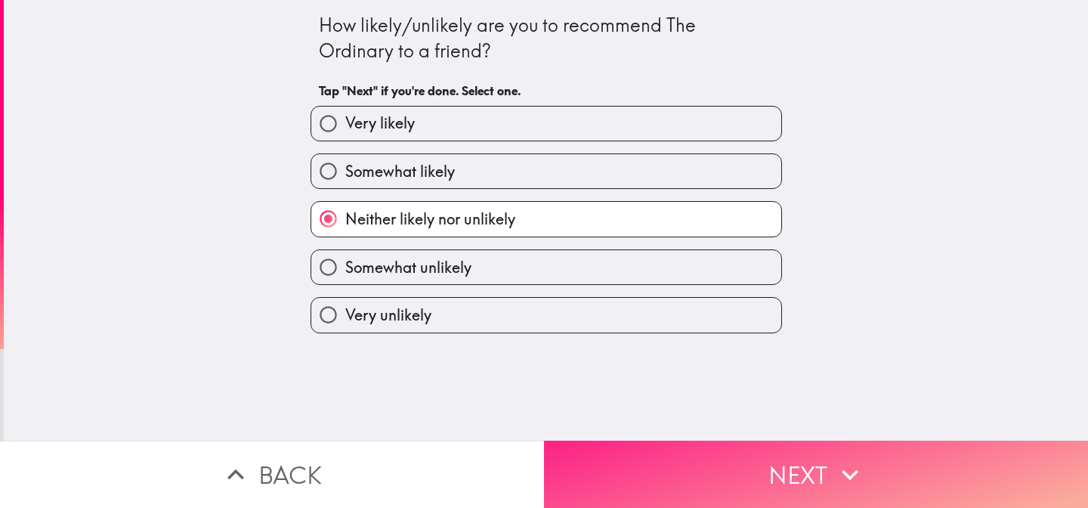
click at [687, 476] on button "Next" at bounding box center [816, 473] width 544 height 67
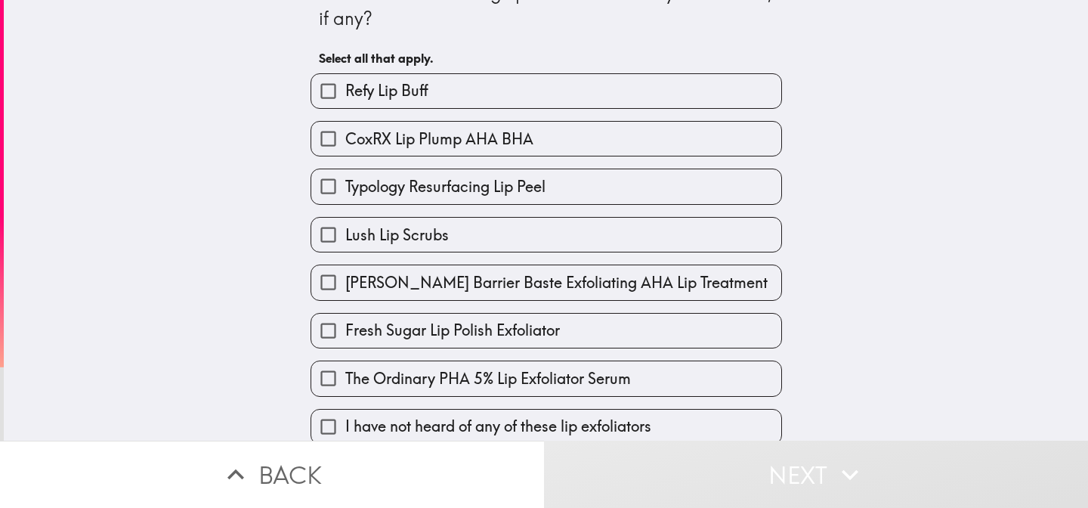
scroll to position [54, 0]
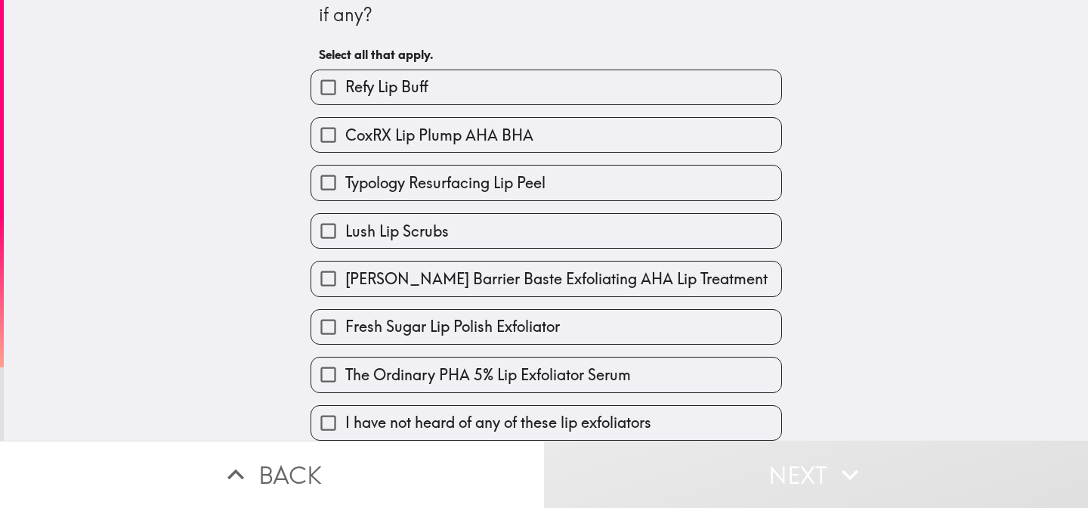
click at [552, 407] on label "I have not heard of any of these lip exfoliators" at bounding box center [546, 423] width 470 height 34
click at [345, 407] on input "I have not heard of any of these lip exfoliators" at bounding box center [328, 423] width 34 height 34
checkbox input "true"
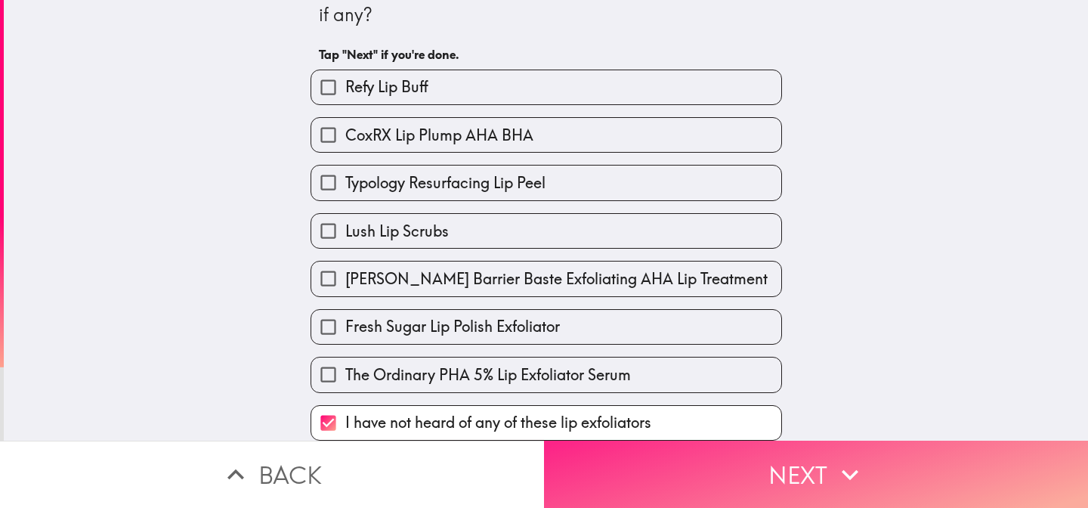
click at [740, 479] on button "Next" at bounding box center [816, 473] width 544 height 67
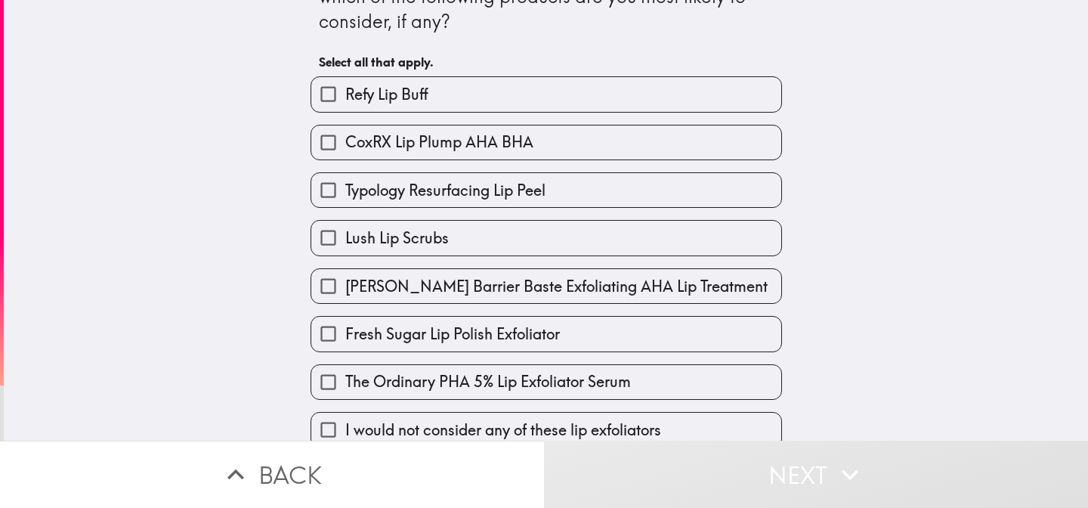
scroll to position [129, 0]
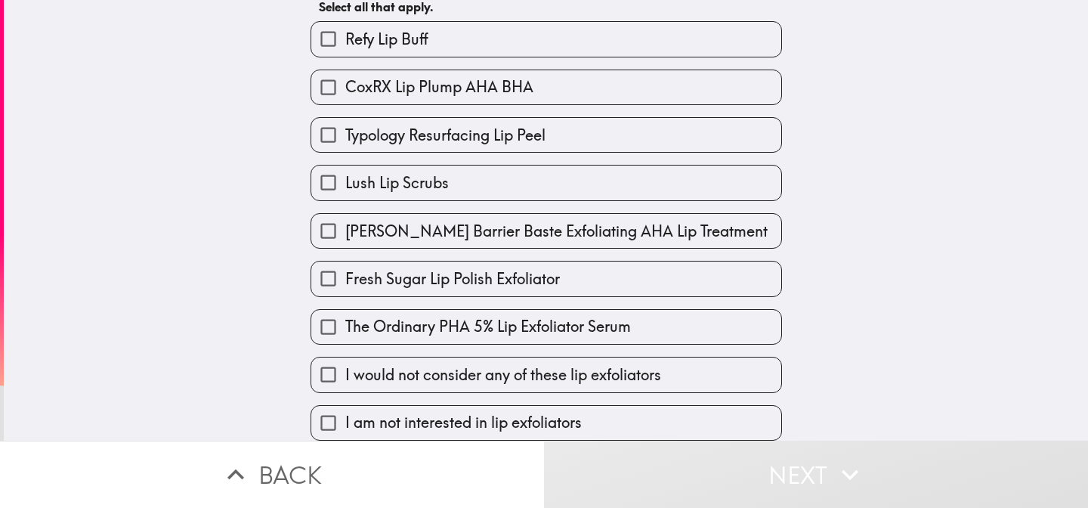
click at [621, 419] on label "I am not interested in lip exfoliators" at bounding box center [546, 423] width 470 height 34
click at [345, 419] on input "I am not interested in lip exfoliators" at bounding box center [328, 423] width 34 height 34
checkbox input "true"
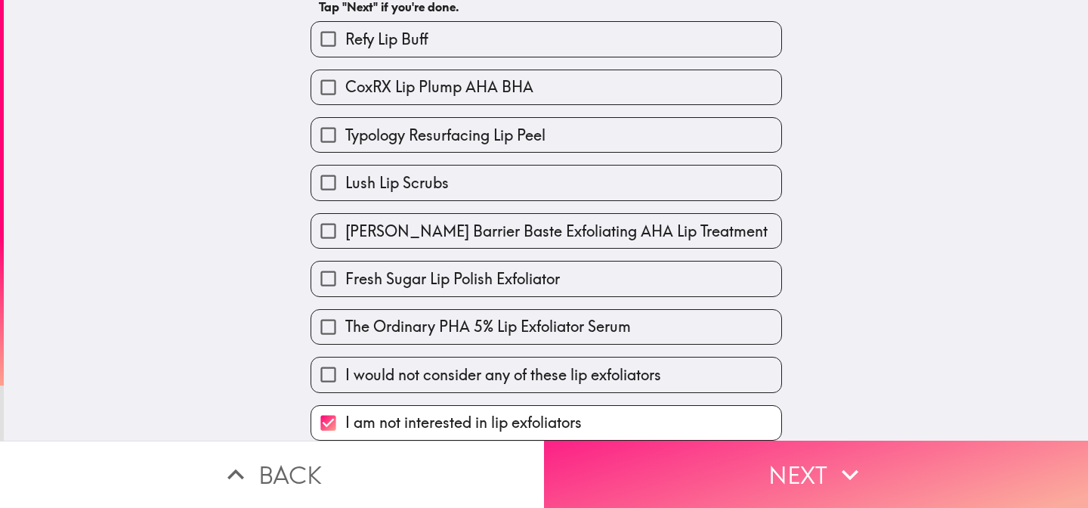
click at [684, 487] on button "Next" at bounding box center [816, 473] width 544 height 67
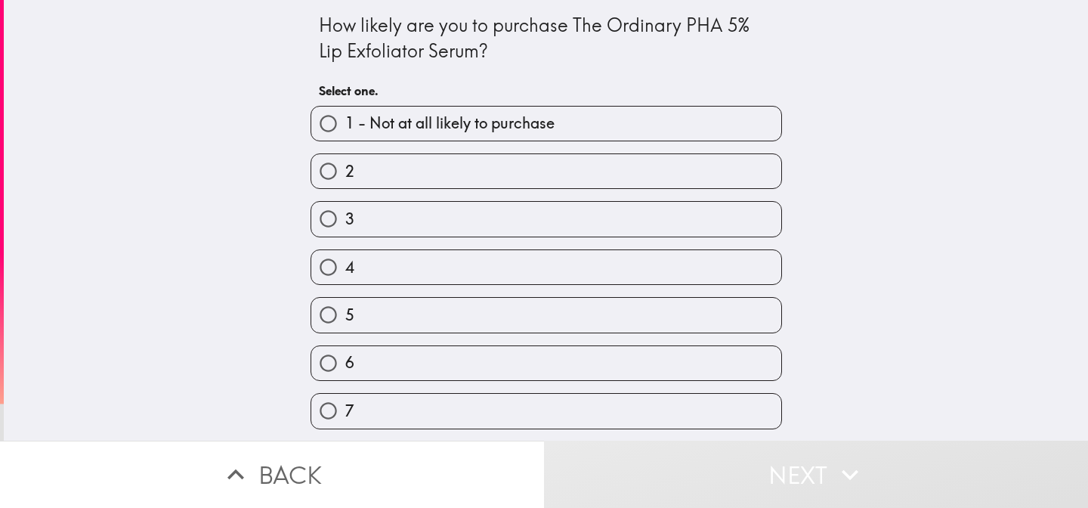
click at [585, 332] on label "5" at bounding box center [546, 315] width 470 height 34
click at [345, 332] on input "5" at bounding box center [328, 315] width 34 height 34
radio input "true"
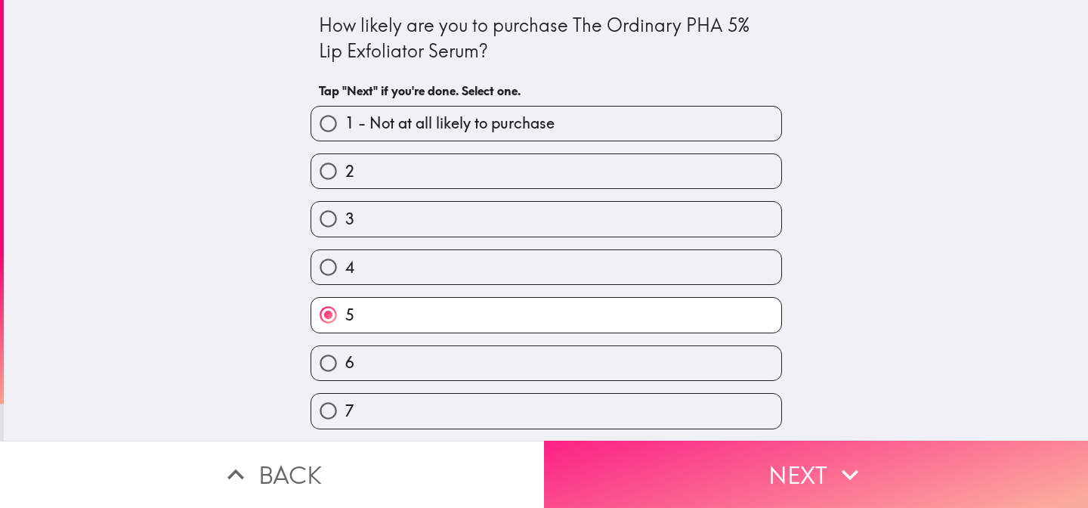
click at [683, 464] on button "Next" at bounding box center [816, 473] width 544 height 67
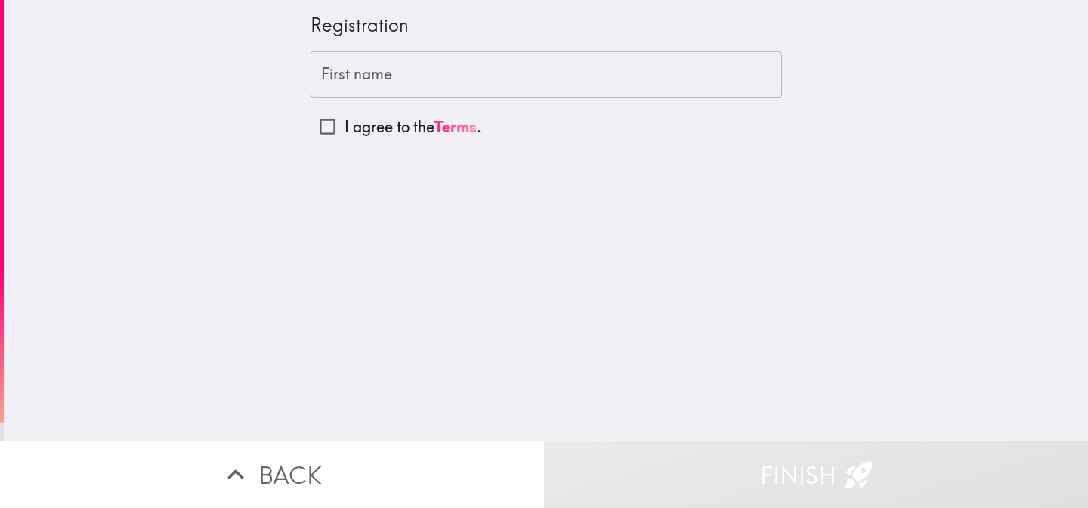
click at [389, 82] on input "First name" at bounding box center [545, 74] width 471 height 47
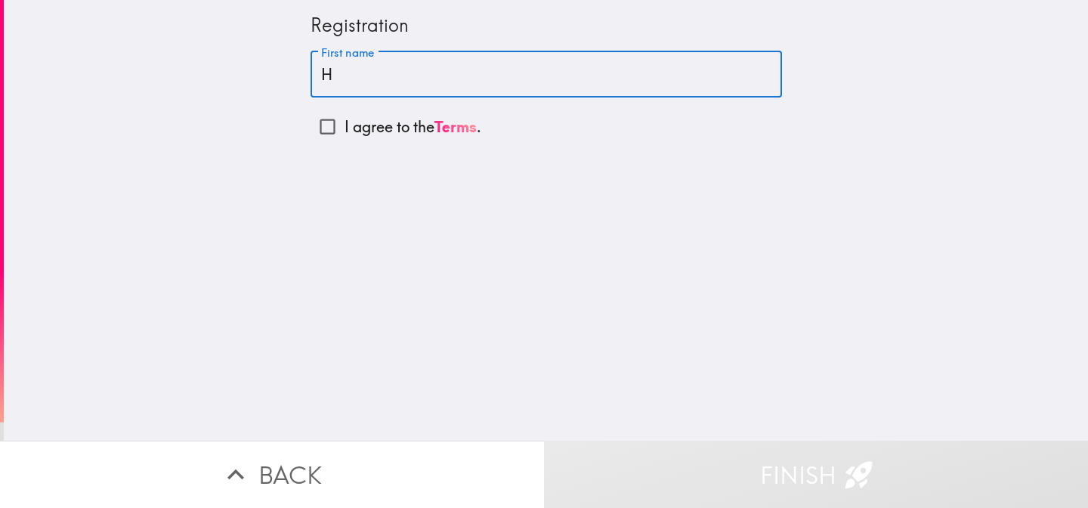
type input "H"
click at [326, 127] on input "I agree to the Terms ." at bounding box center [327, 127] width 34 height 34
checkbox input "true"
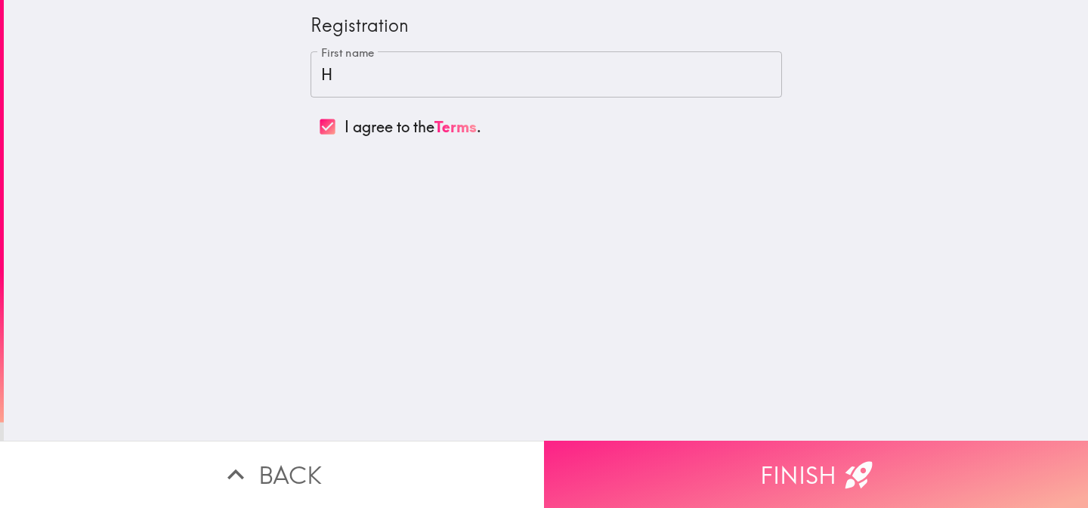
click at [705, 463] on button "Finish" at bounding box center [816, 473] width 544 height 67
